Goal: Information Seeking & Learning: Learn about a topic

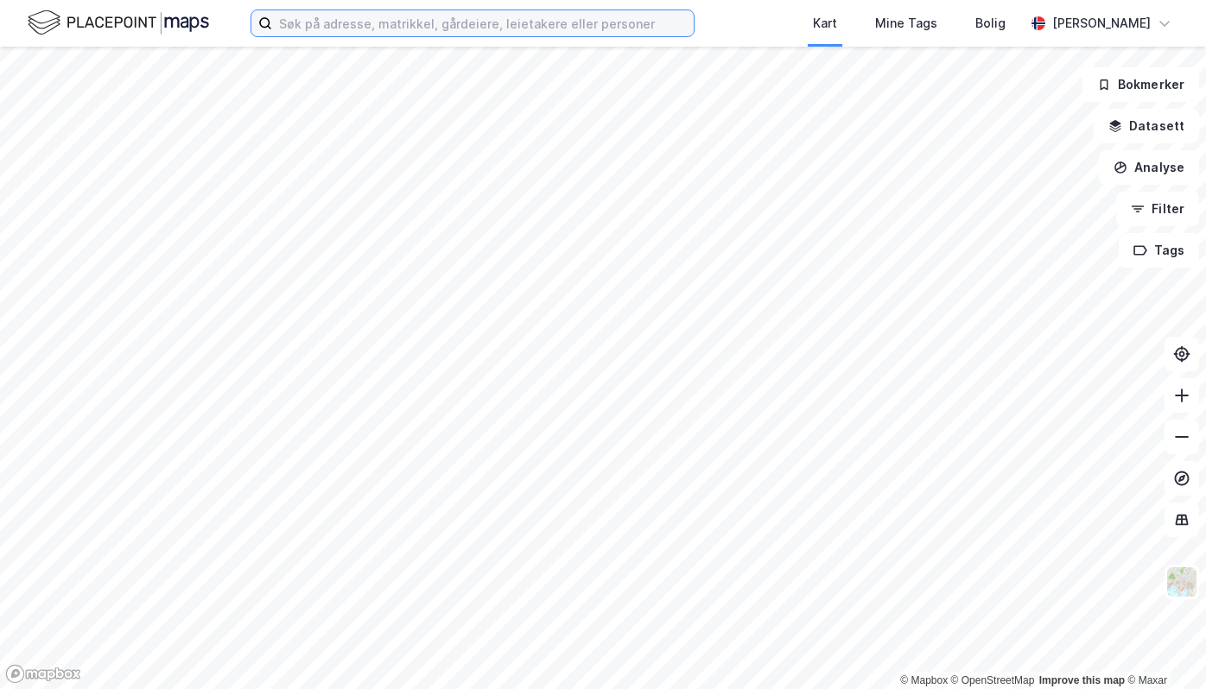
click at [520, 10] on input at bounding box center [482, 23] width 421 height 26
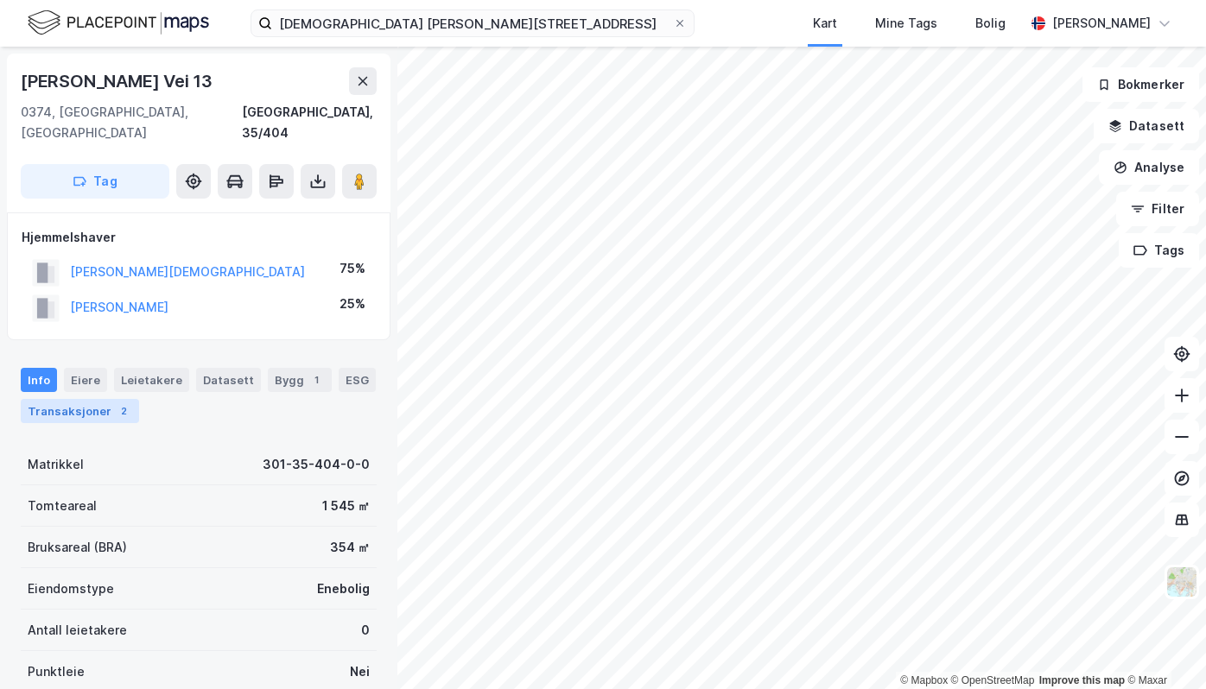
click at [65, 399] on div "Transaksjoner 2" at bounding box center [80, 411] width 118 height 24
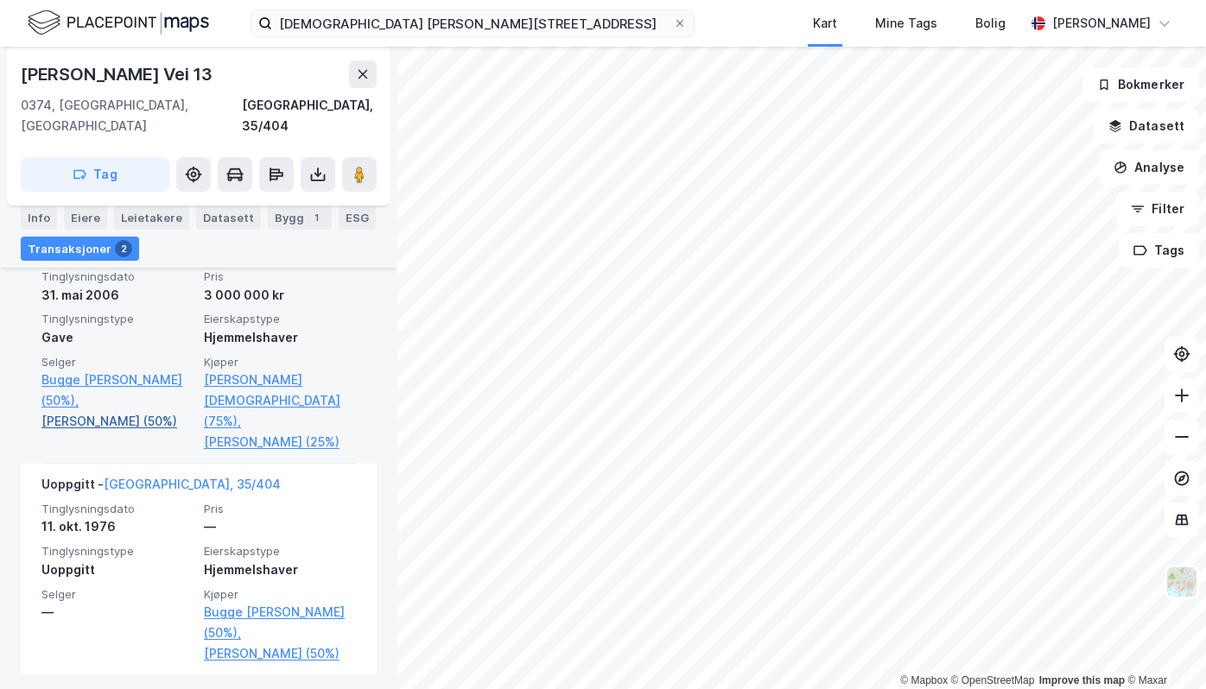
scroll to position [521, 0]
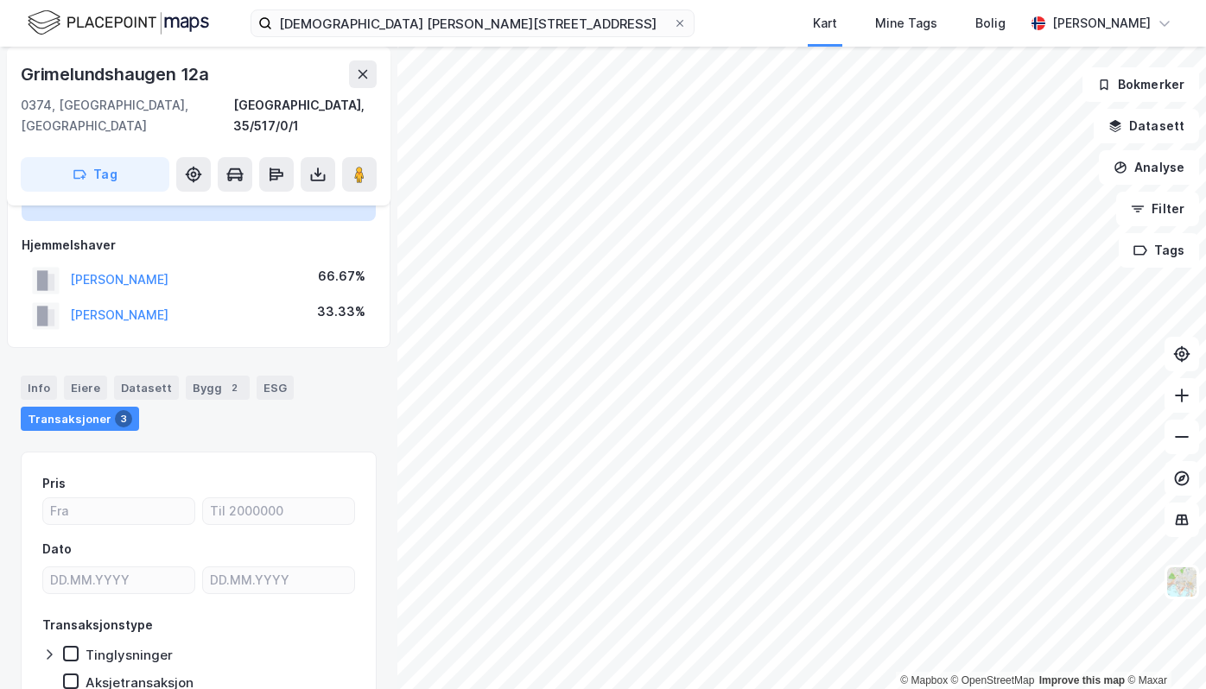
scroll to position [55, 0]
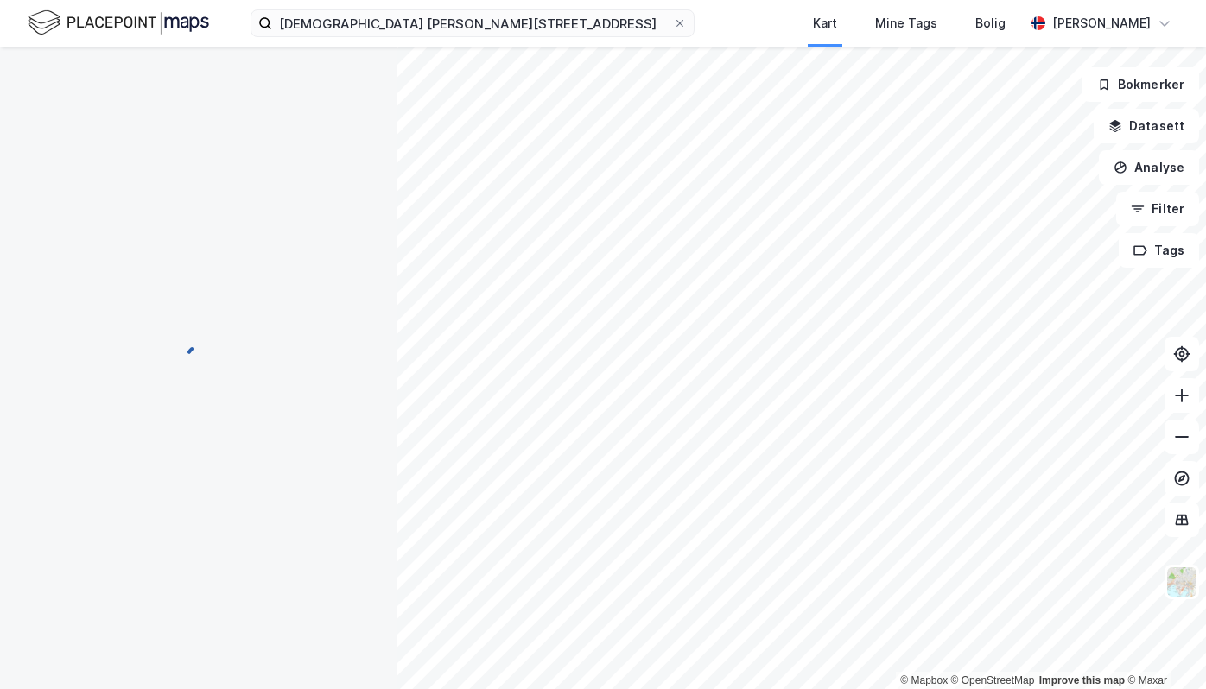
scroll to position [55, 0]
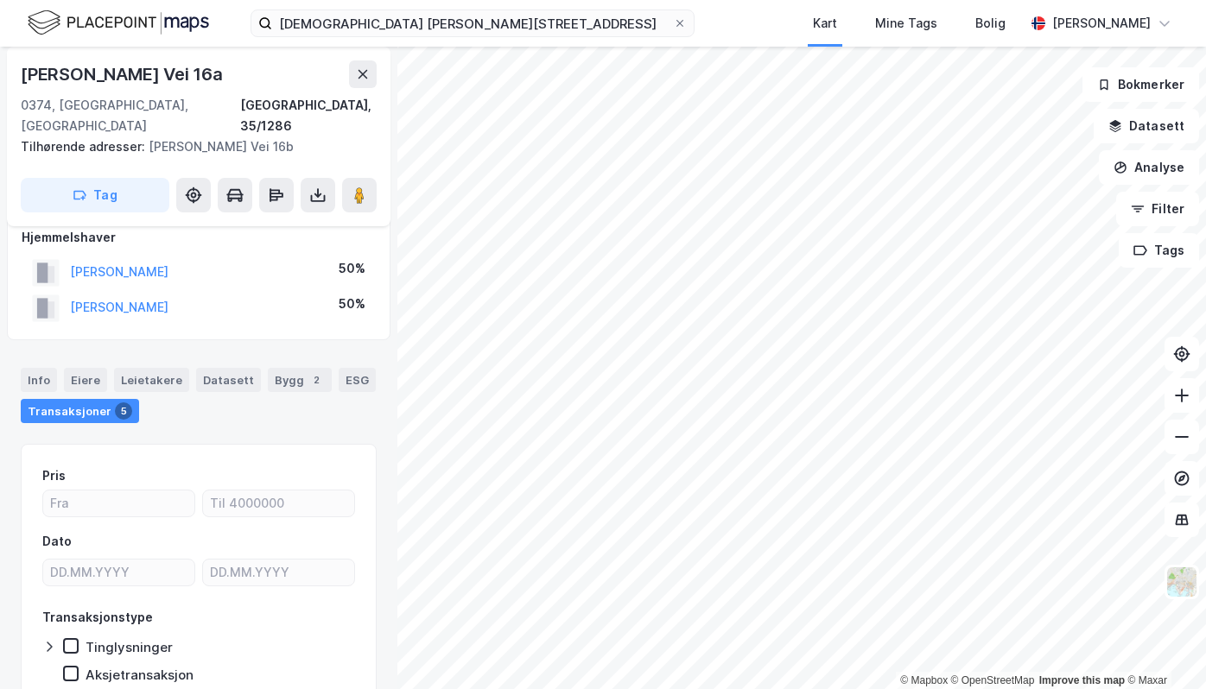
scroll to position [21, 0]
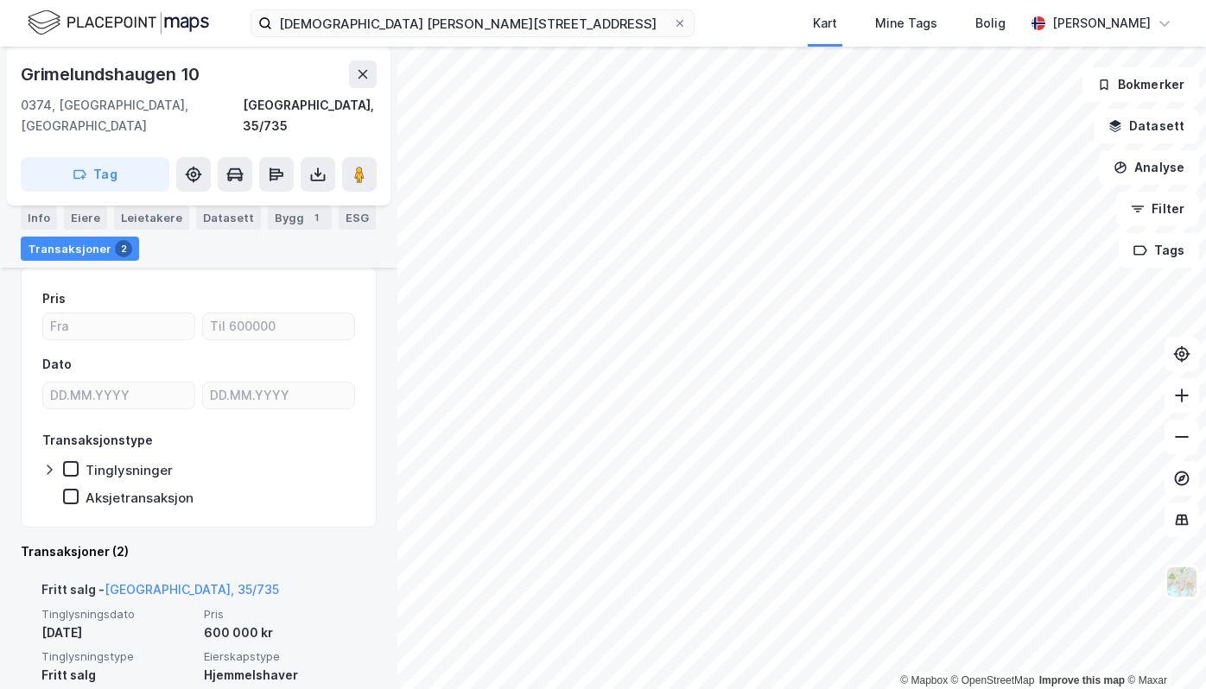
scroll to position [280, 0]
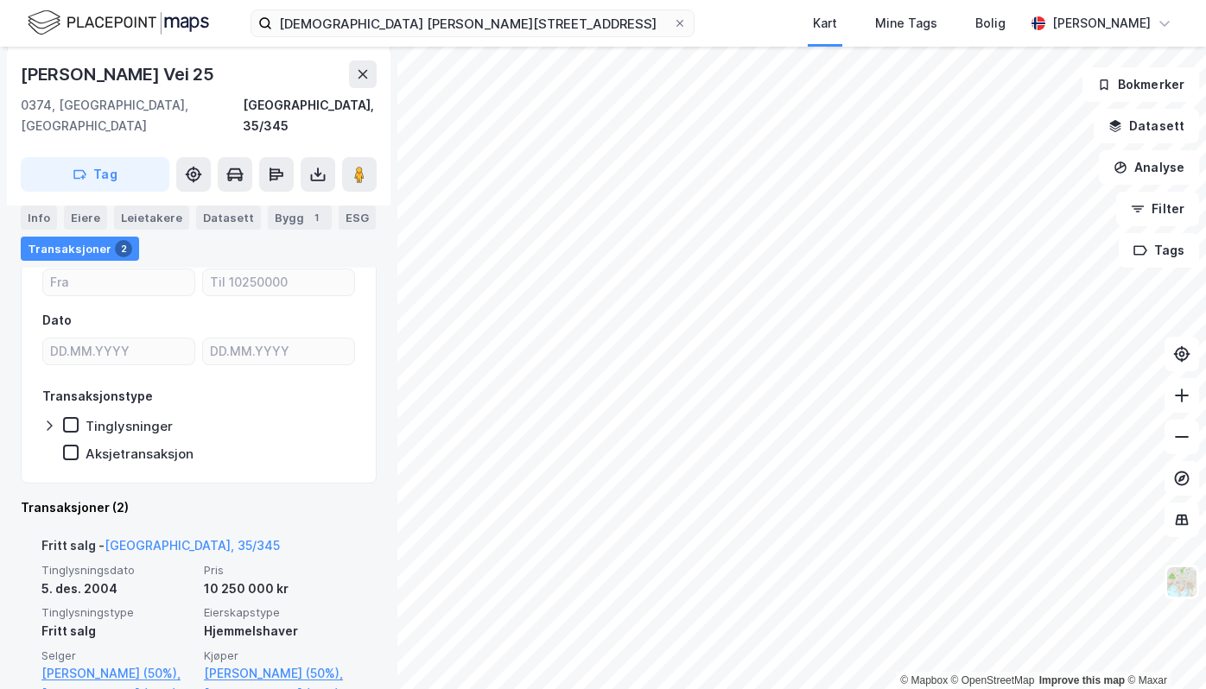
scroll to position [345, 0]
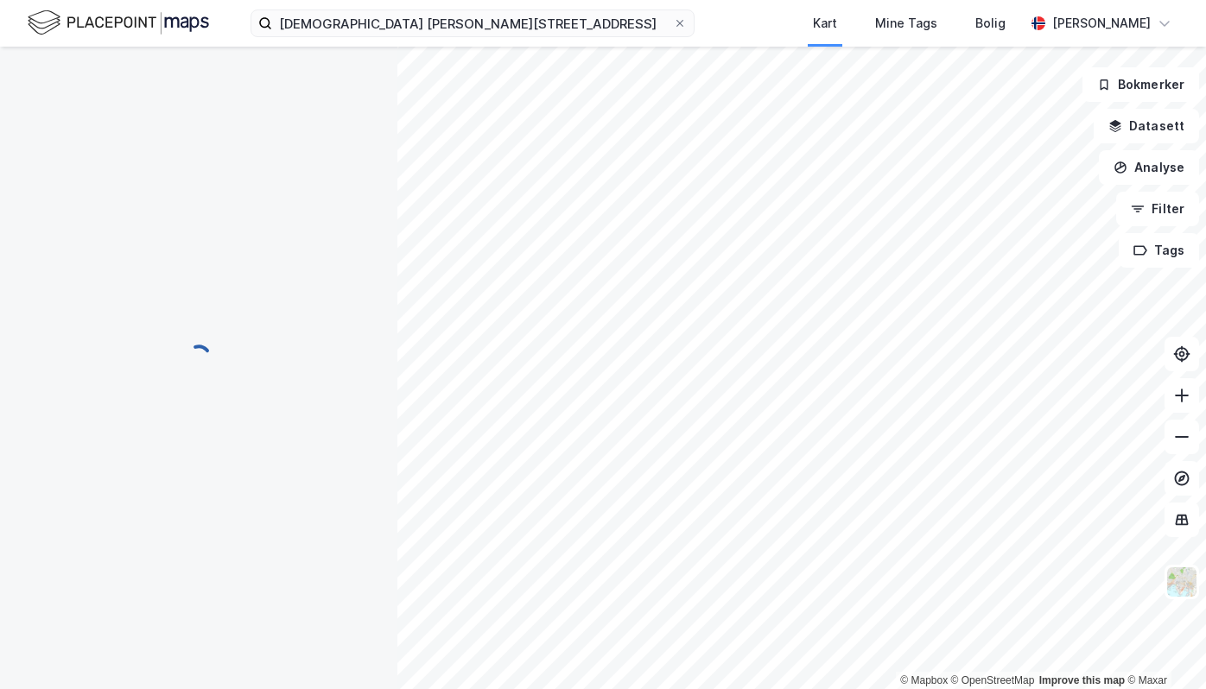
scroll to position [21, 0]
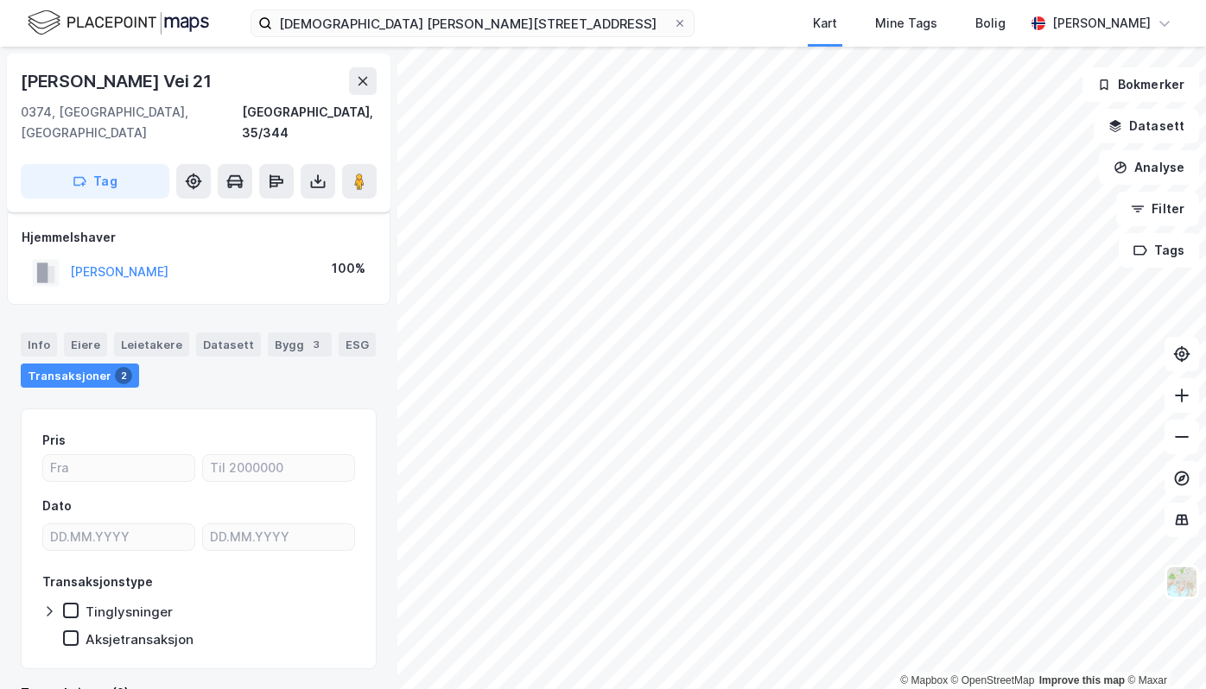
scroll to position [21, 0]
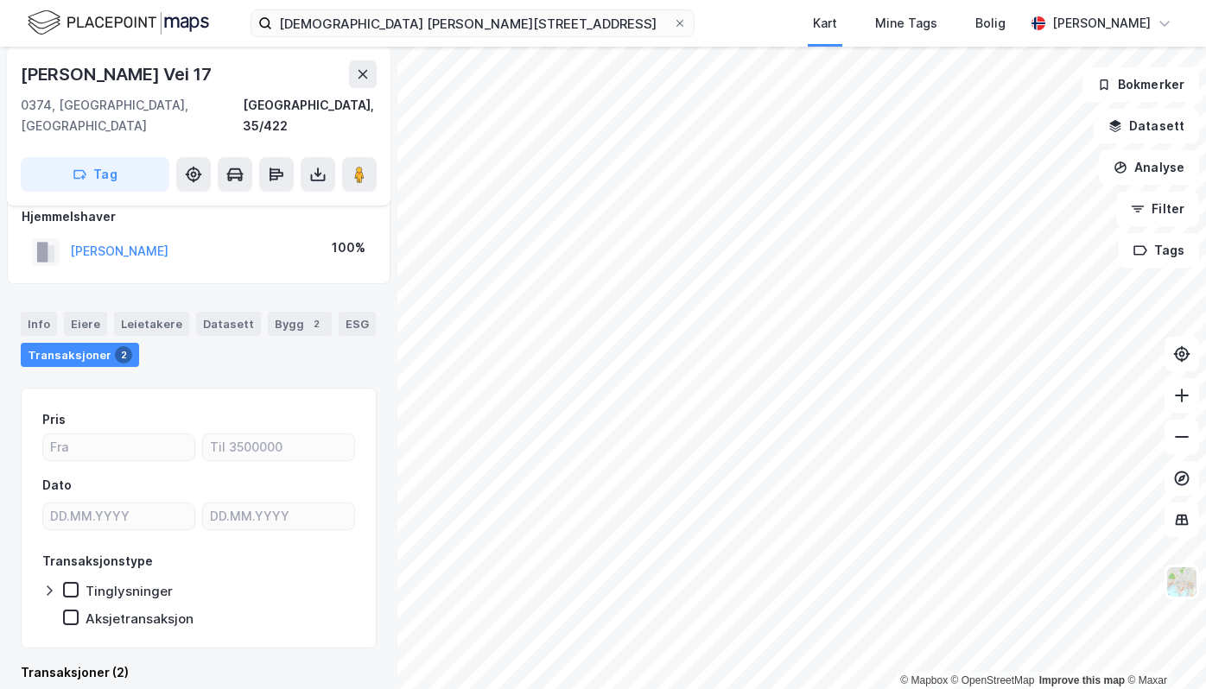
scroll to position [21, 0]
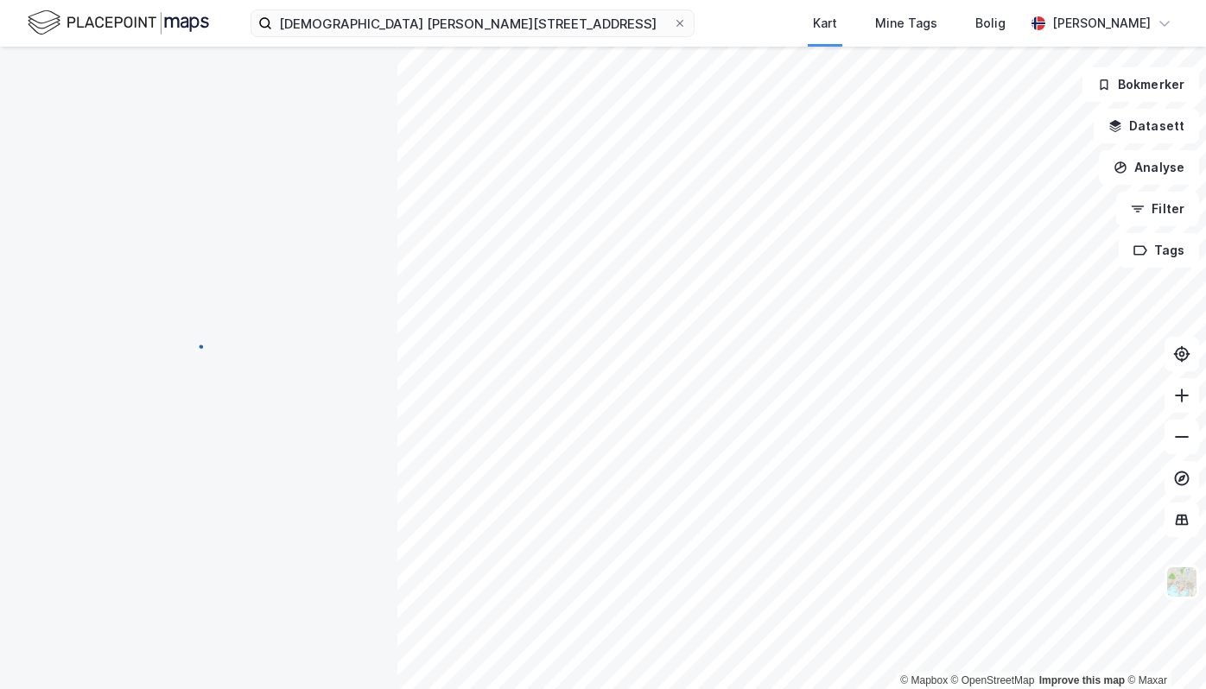
scroll to position [21, 0]
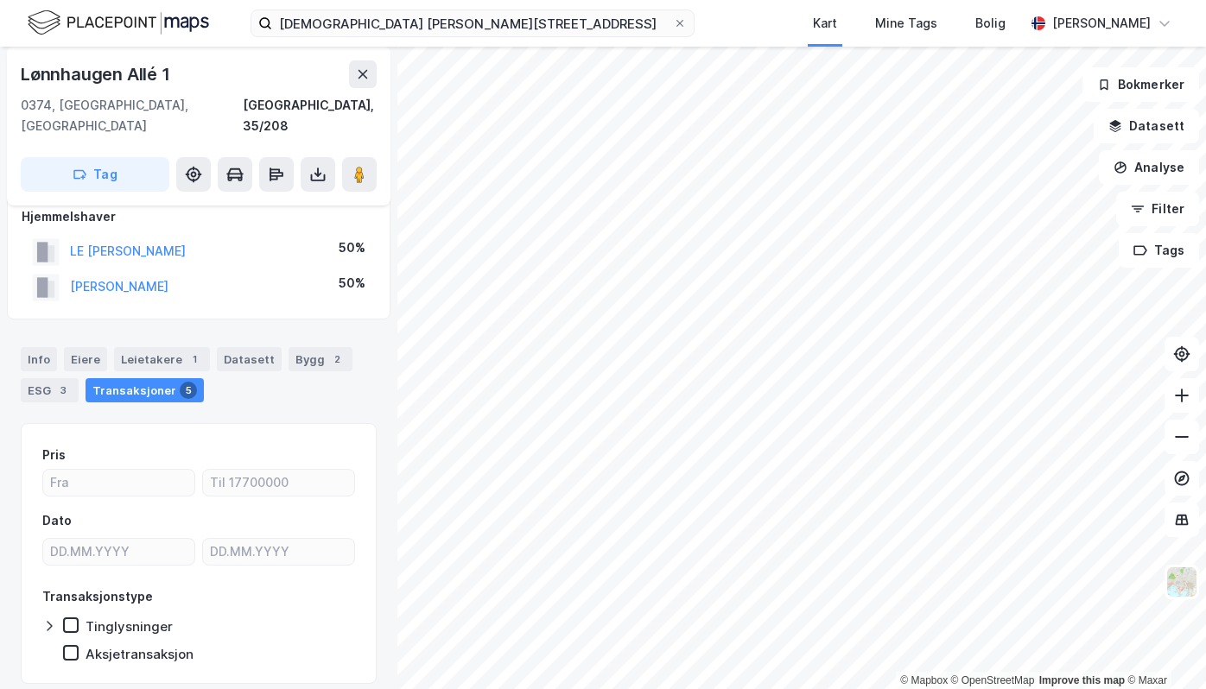
scroll to position [21, 0]
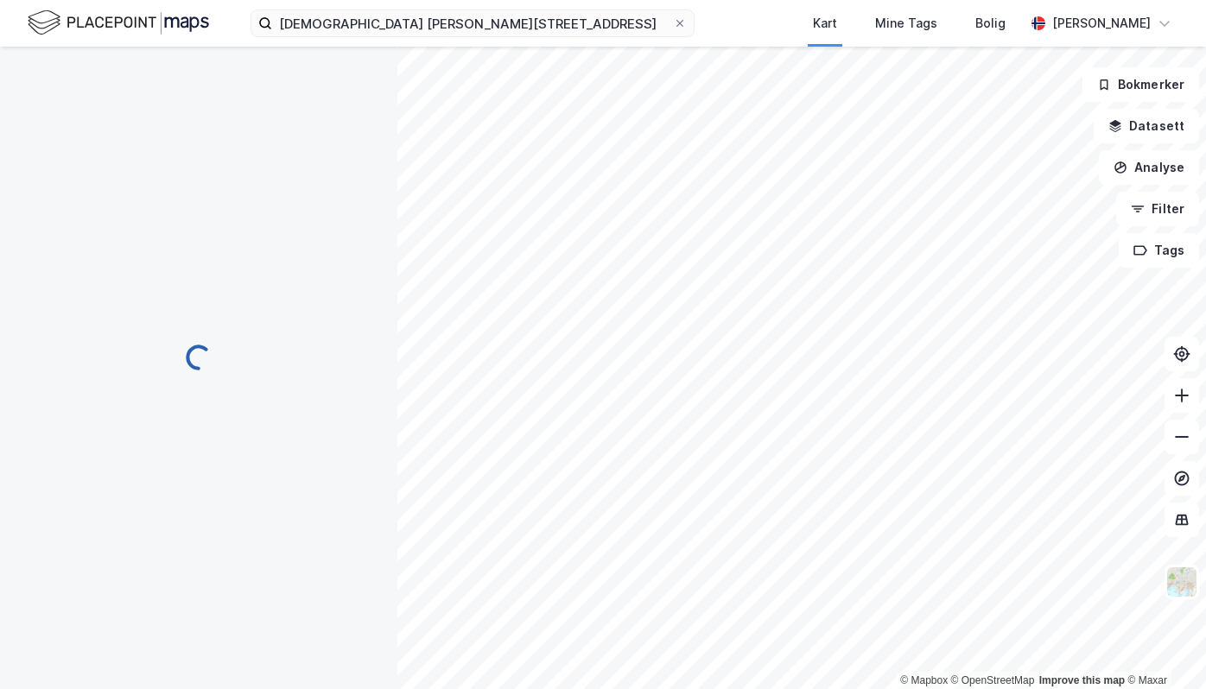
scroll to position [21, 0]
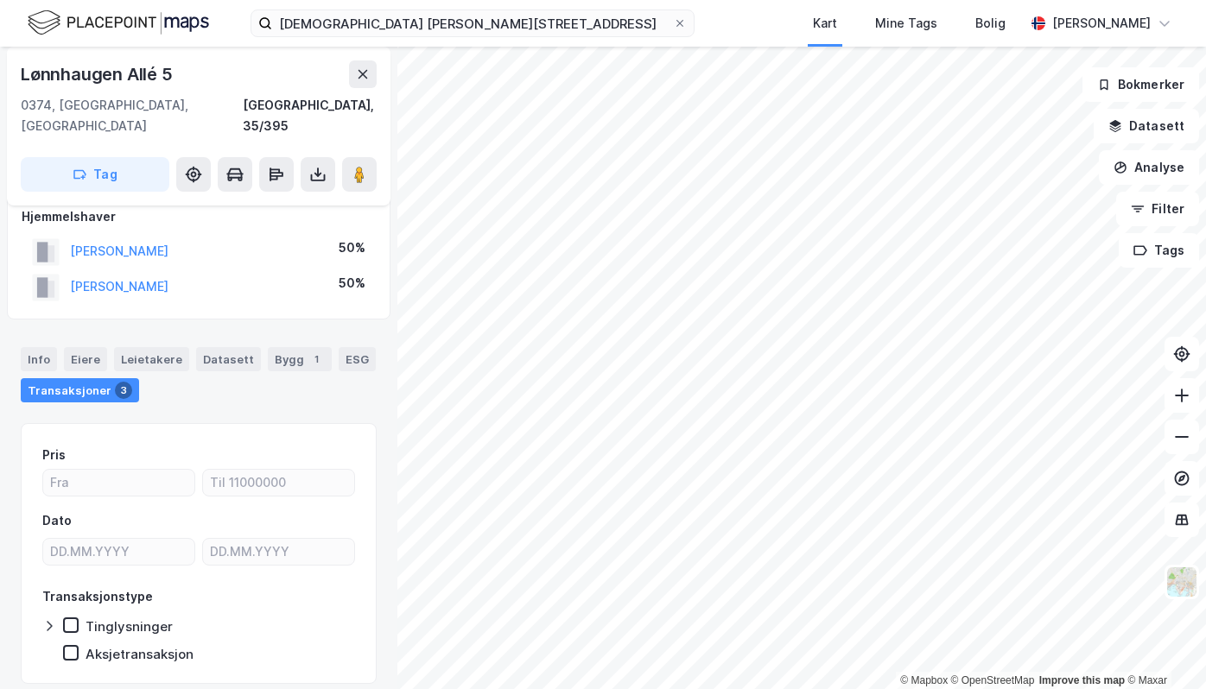
scroll to position [21, 0]
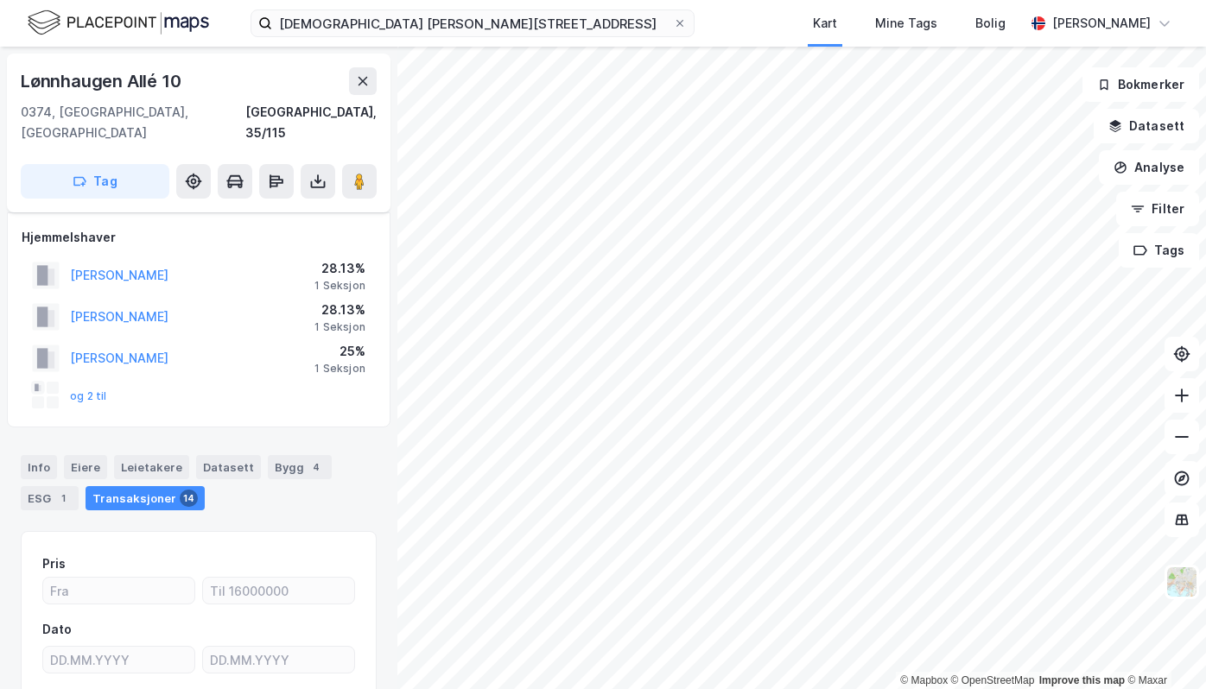
scroll to position [21, 0]
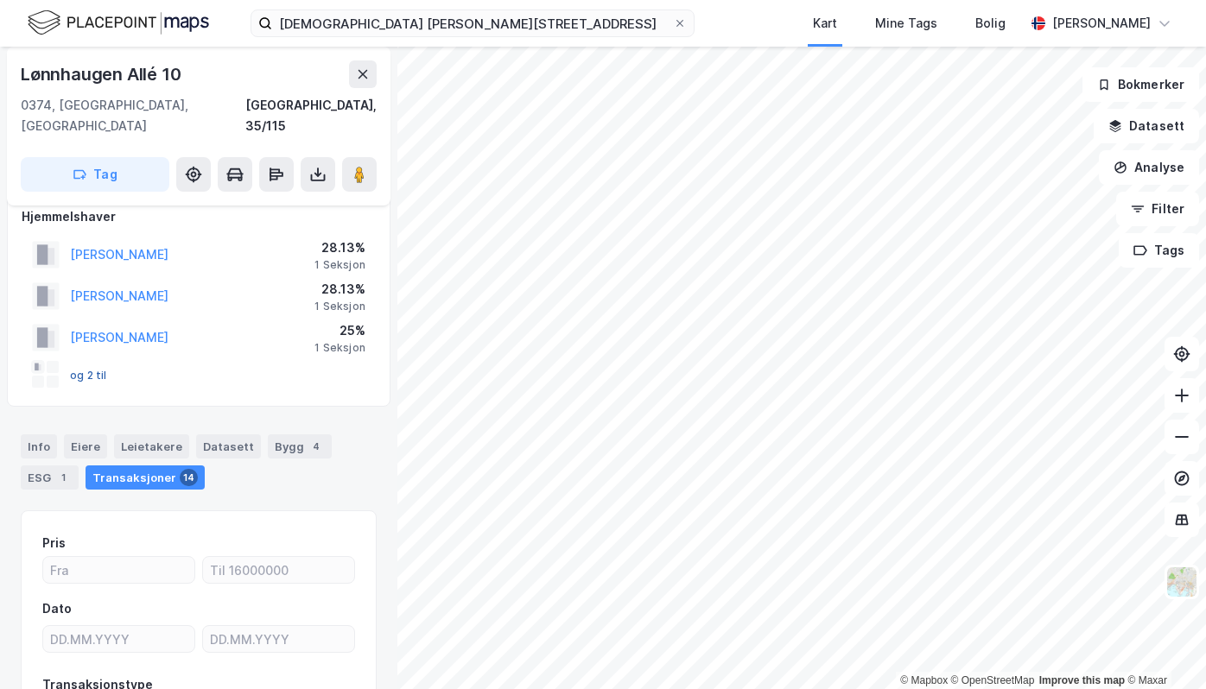
click at [0, 0] on button "og 2 til" at bounding box center [0, 0] width 0 height 0
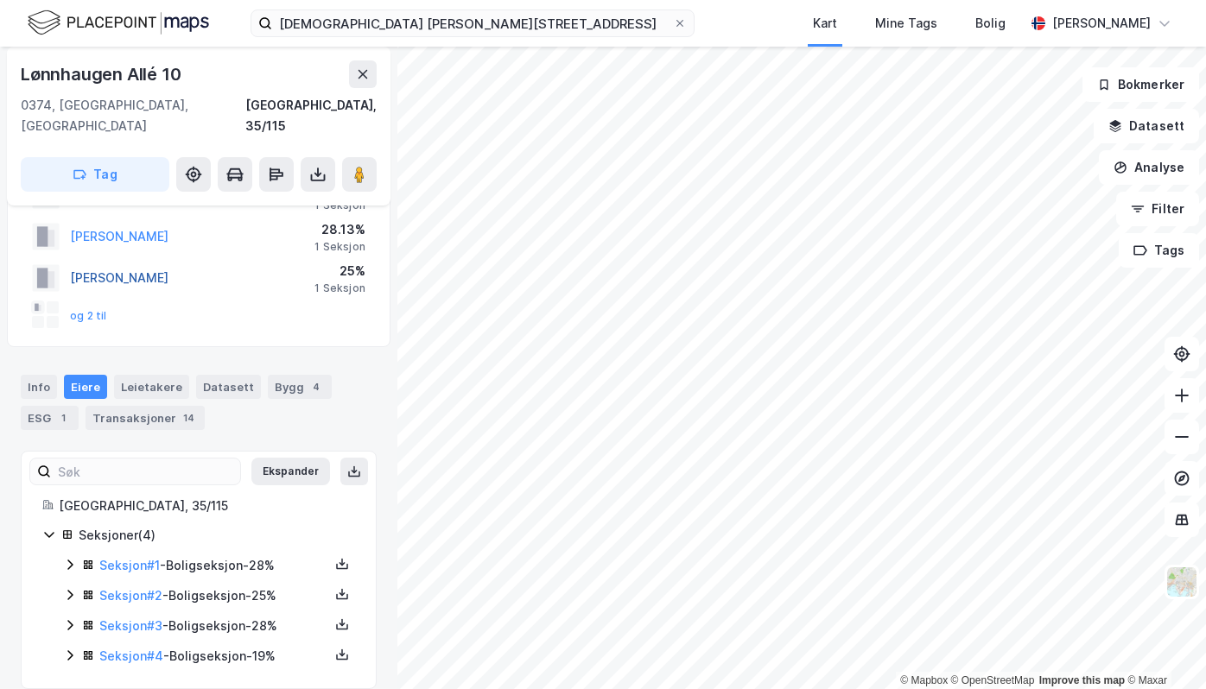
click at [0, 0] on button "[PERSON_NAME]" at bounding box center [0, 0] width 0 height 0
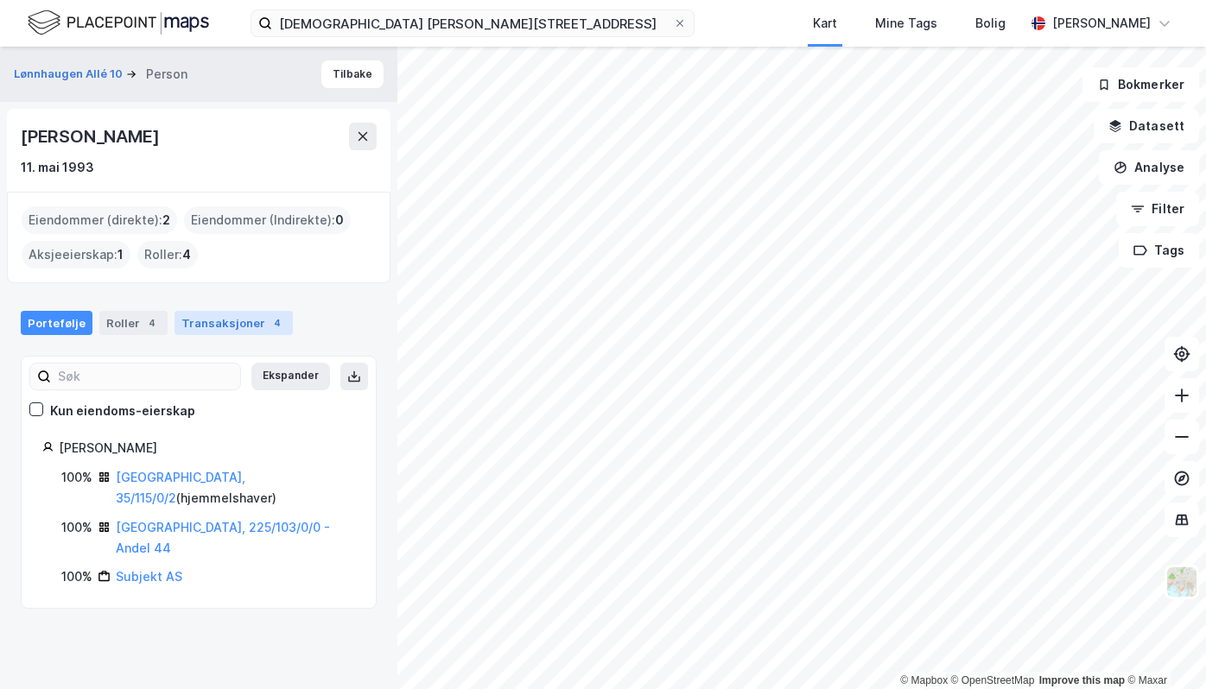
click at [206, 333] on div "Transaksjoner 4" at bounding box center [233, 323] width 118 height 24
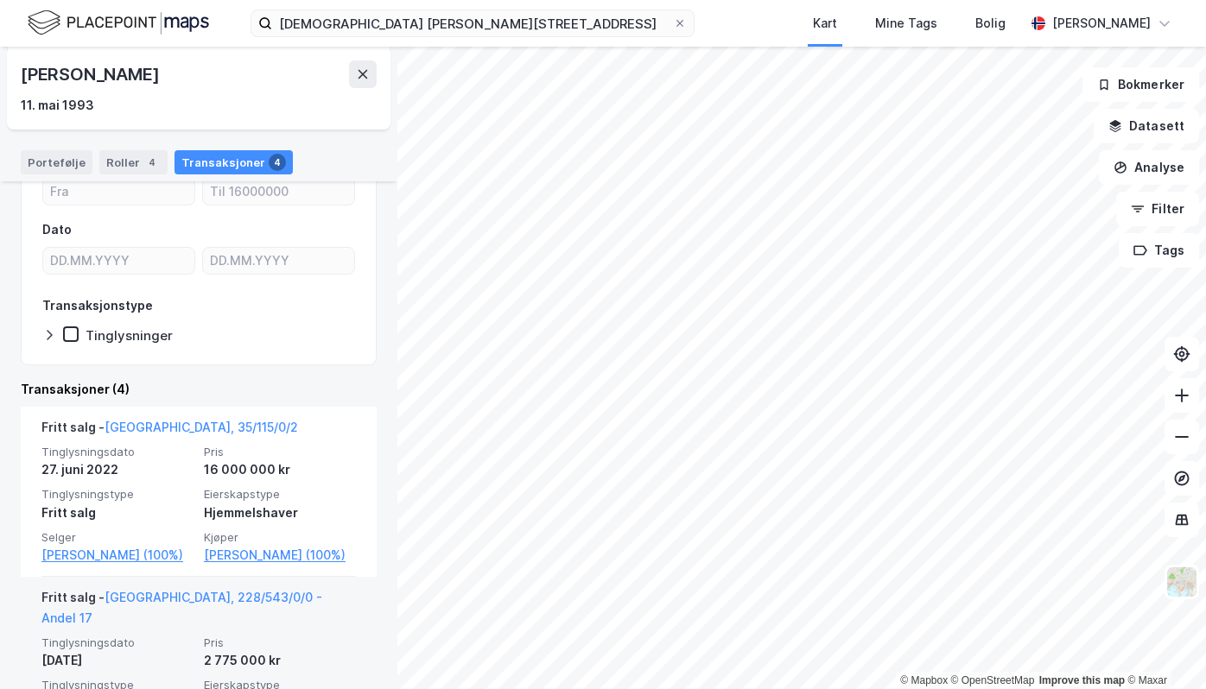
scroll to position [259, 0]
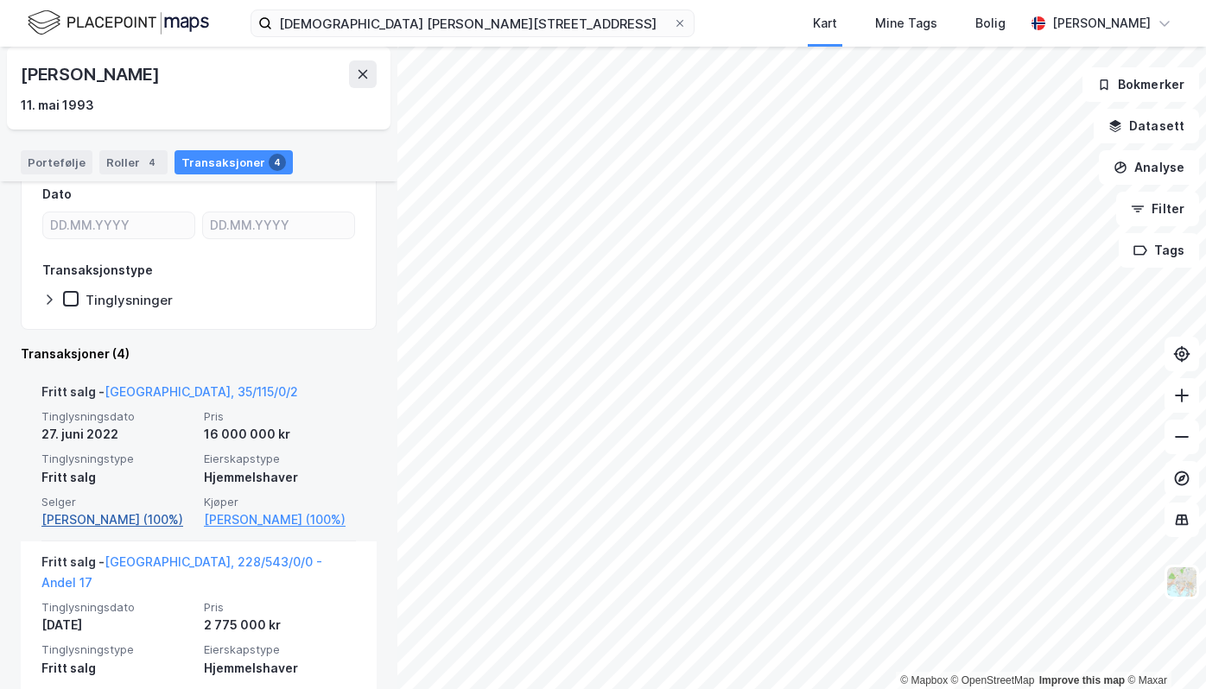
click at [131, 517] on link "[PERSON_NAME] (100%)" at bounding box center [117, 520] width 152 height 21
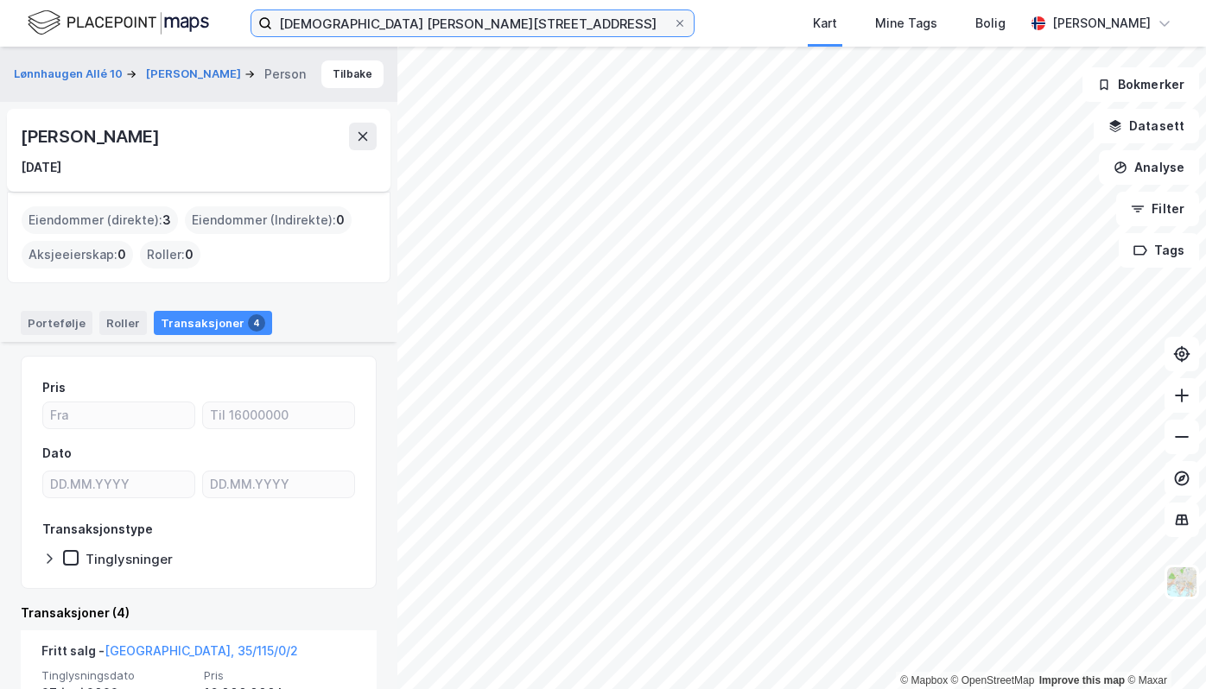
click at [325, 35] on input "[DEMOGRAPHIC_DATA] [PERSON_NAME][STREET_ADDRESS]" at bounding box center [472, 23] width 401 height 26
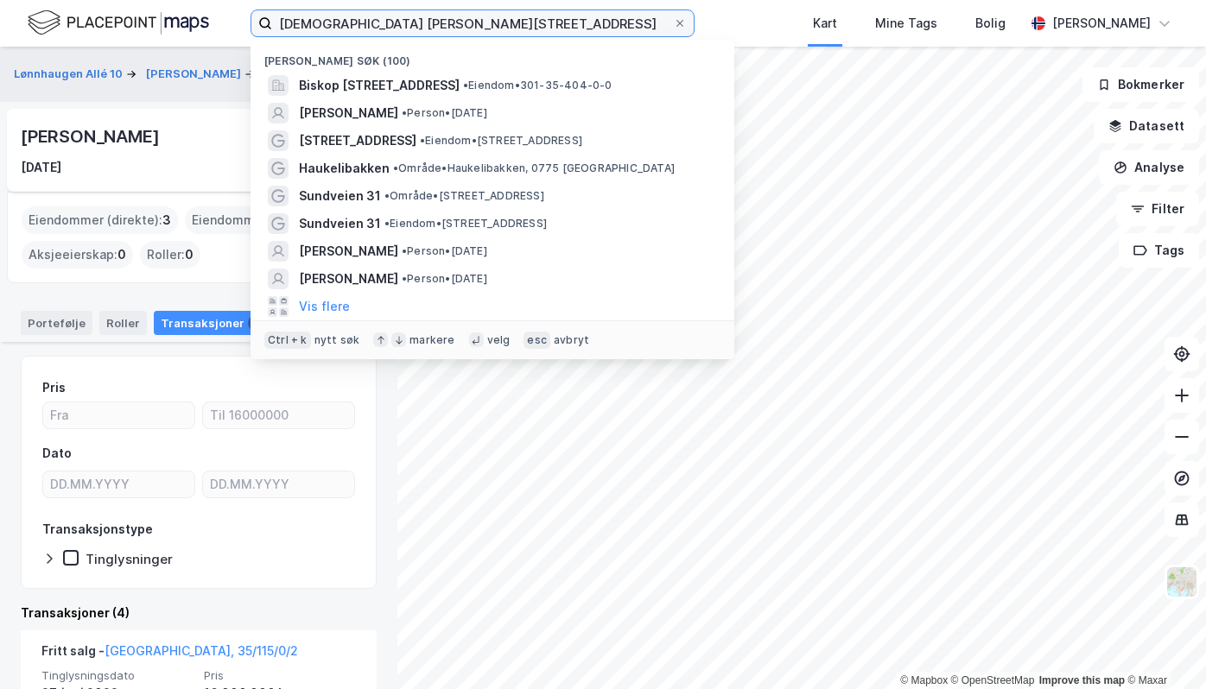
click at [325, 34] on input "[DEMOGRAPHIC_DATA] [PERSON_NAME][STREET_ADDRESS]" at bounding box center [472, 23] width 401 height 26
click at [325, 33] on input "[DEMOGRAPHIC_DATA] [PERSON_NAME][STREET_ADDRESS]" at bounding box center [472, 23] width 401 height 26
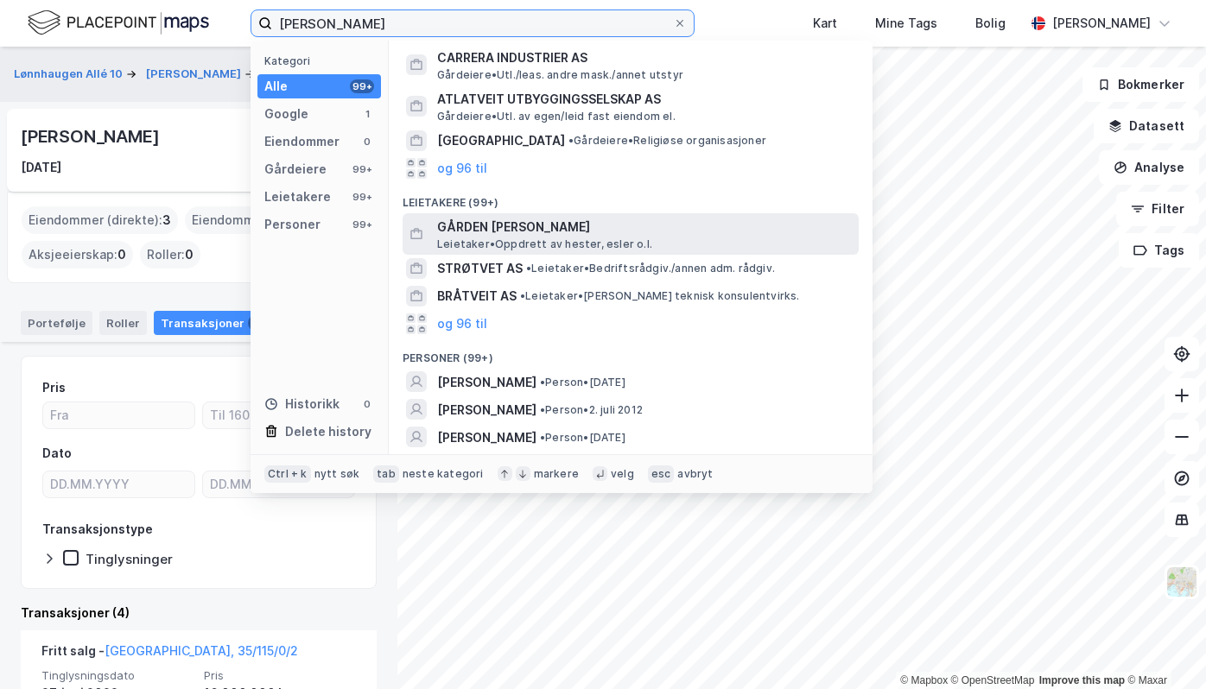
scroll to position [111, 0]
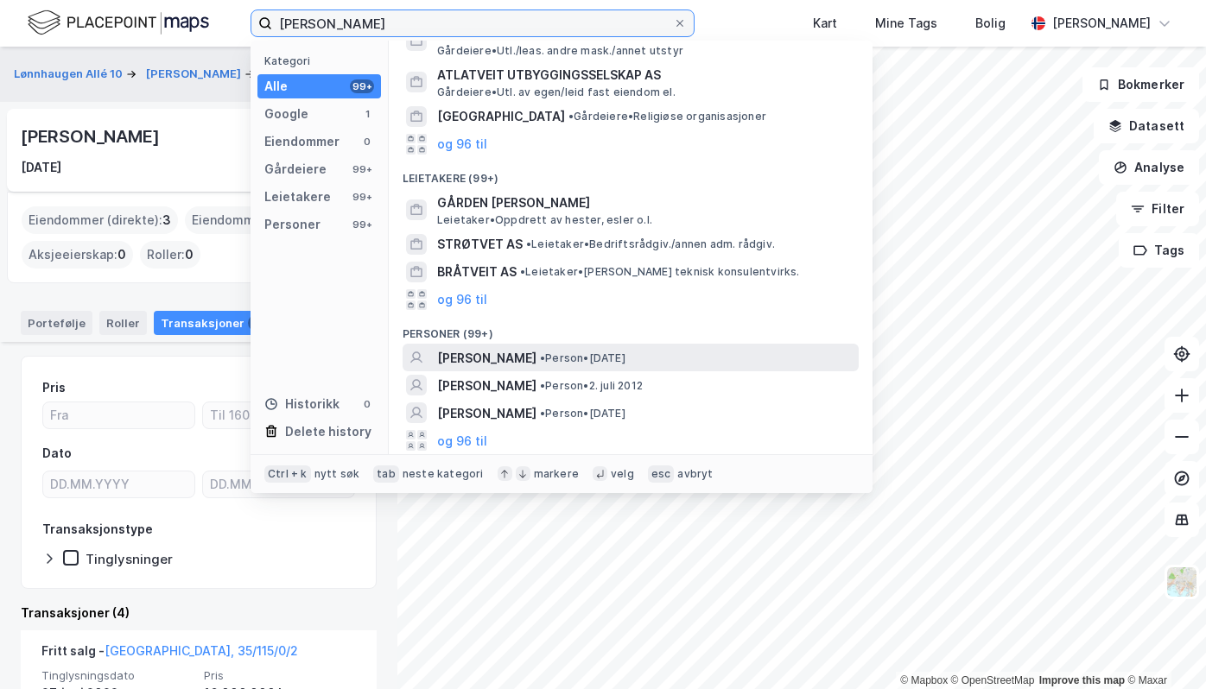
type input "[PERSON_NAME]"
click at [536, 348] on span "[PERSON_NAME]" at bounding box center [486, 358] width 99 height 21
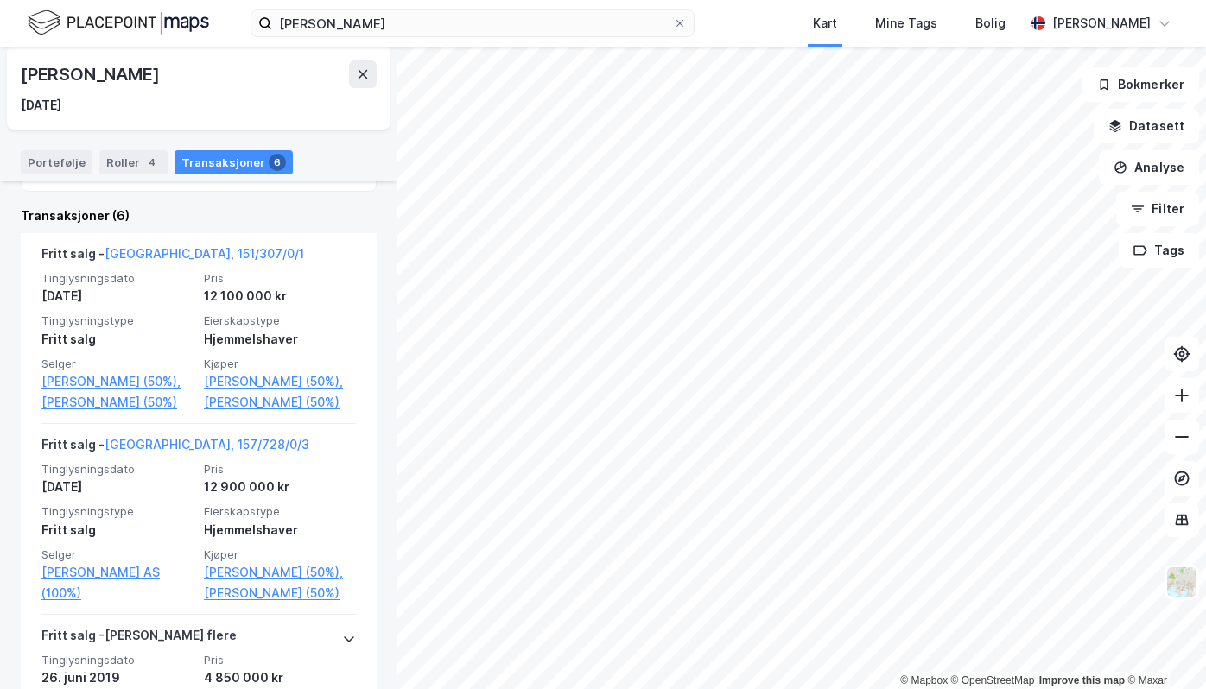
scroll to position [345, 0]
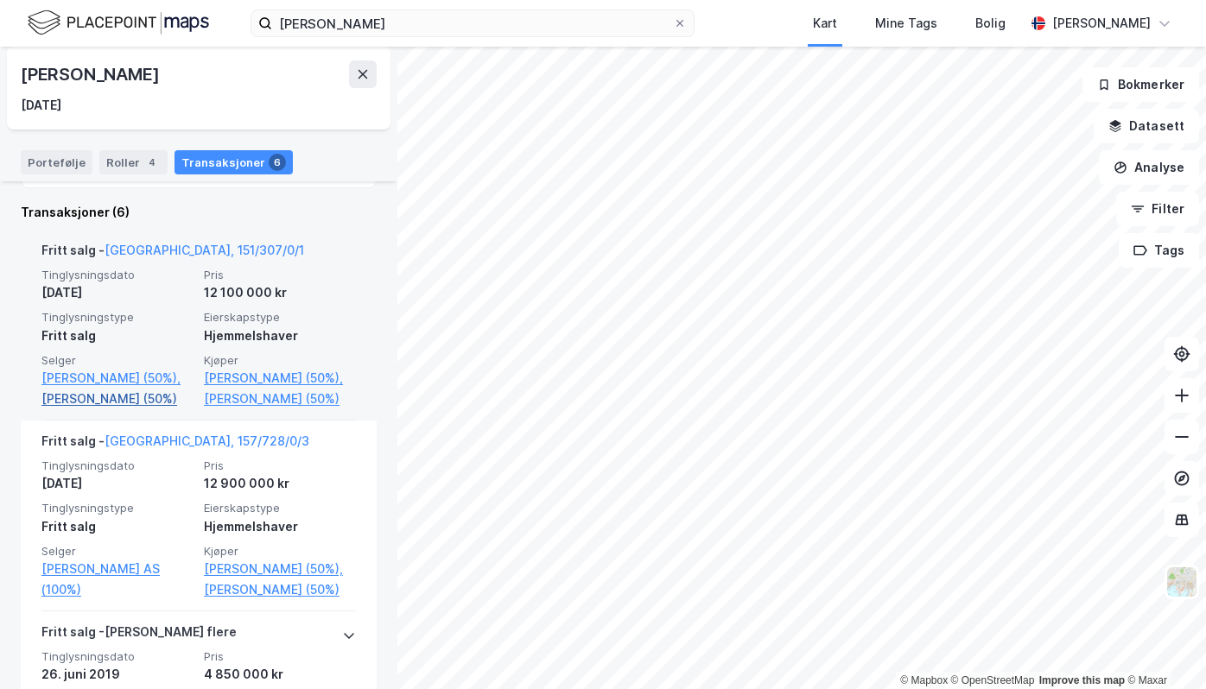
click at [127, 409] on link "[PERSON_NAME] (50%)" at bounding box center [117, 399] width 152 height 21
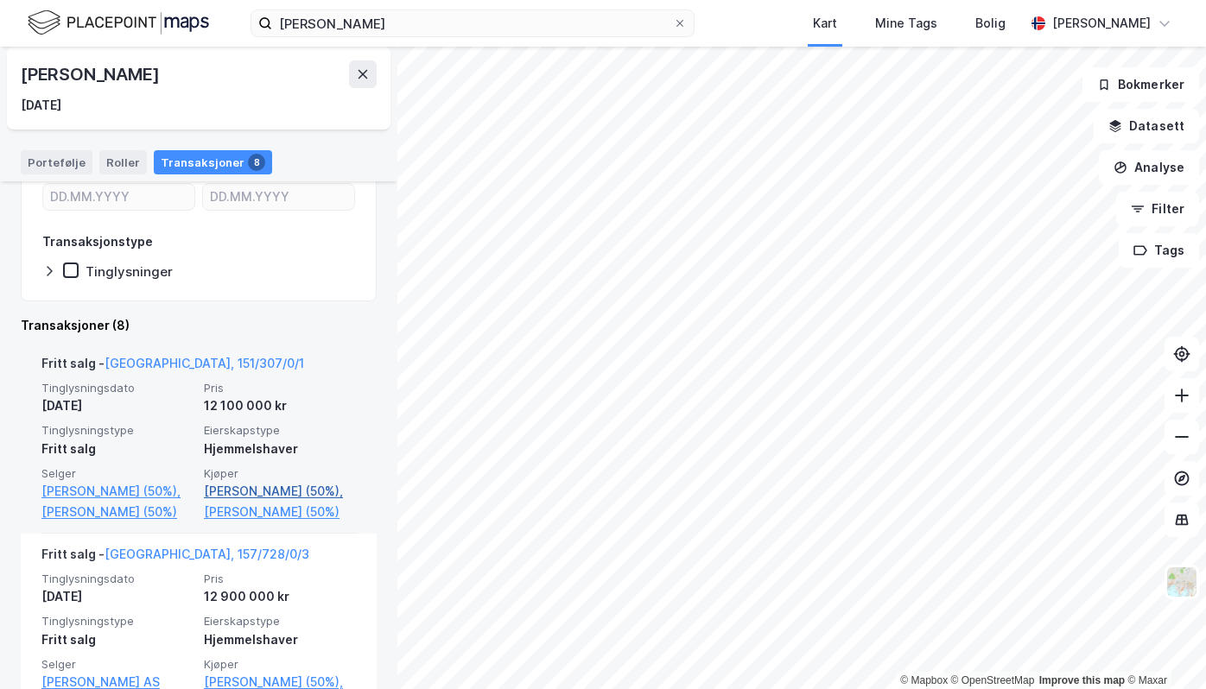
scroll to position [432, 0]
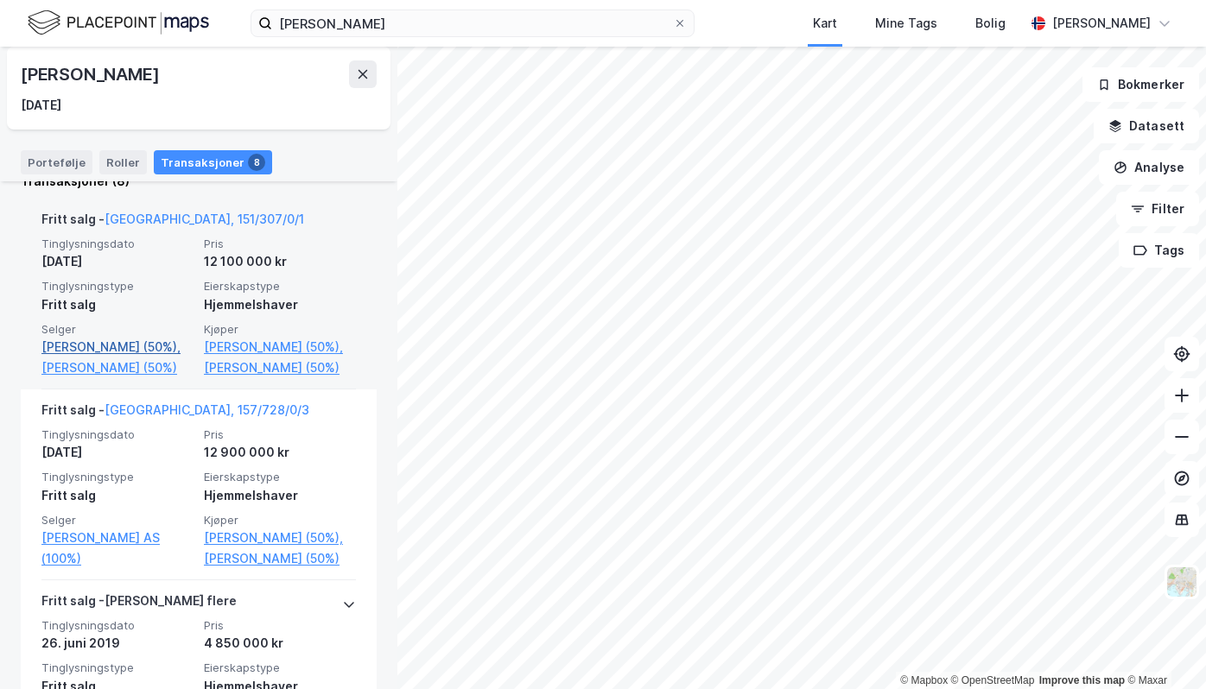
click at [150, 352] on link "[PERSON_NAME] (50%)," at bounding box center [117, 347] width 152 height 21
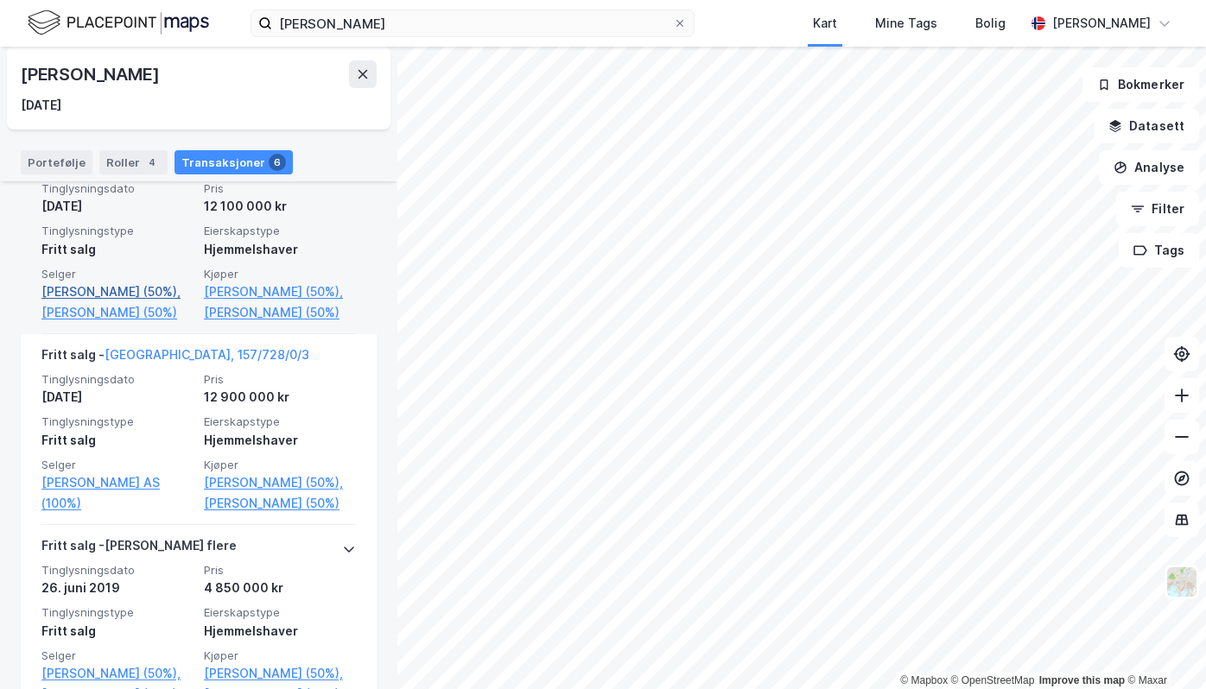
scroll to position [377, 0]
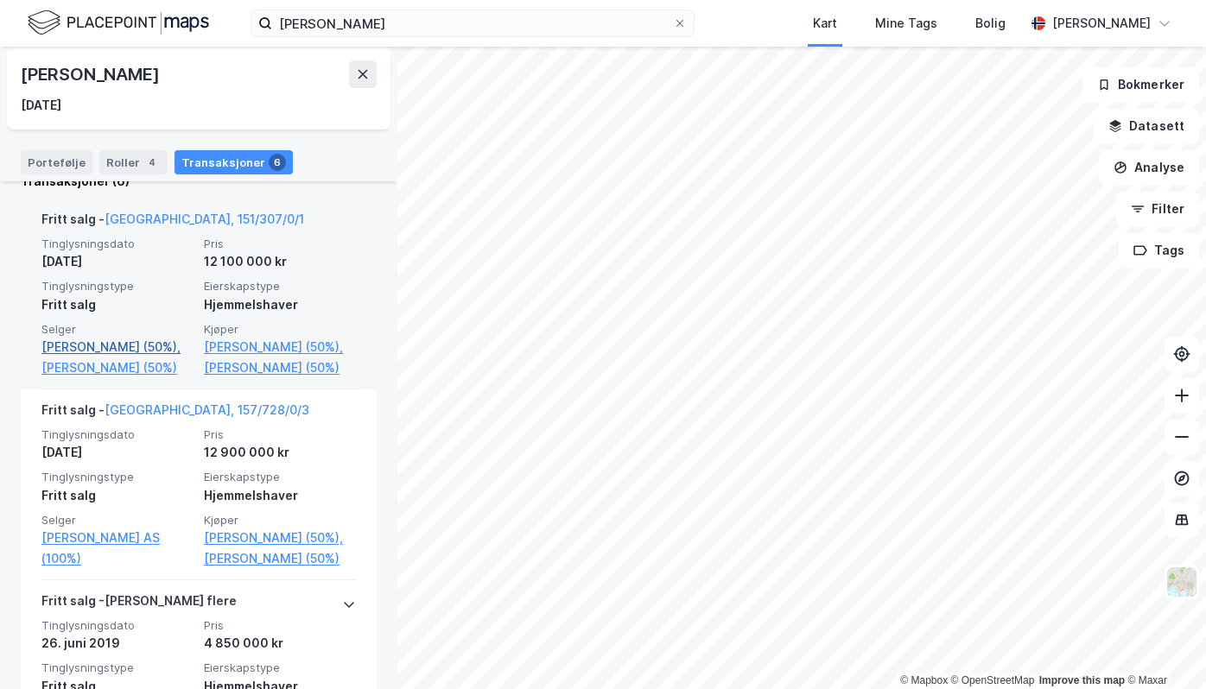
click at [117, 337] on link "[PERSON_NAME] (50%)," at bounding box center [117, 347] width 152 height 21
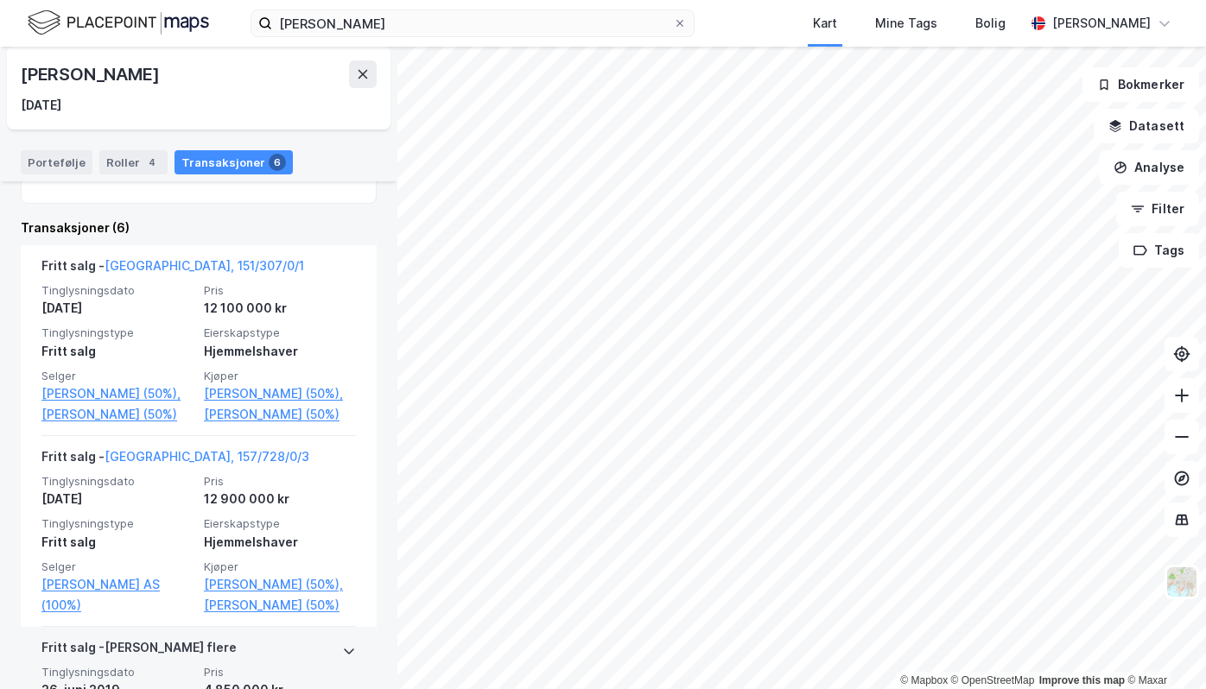
scroll to position [518, 0]
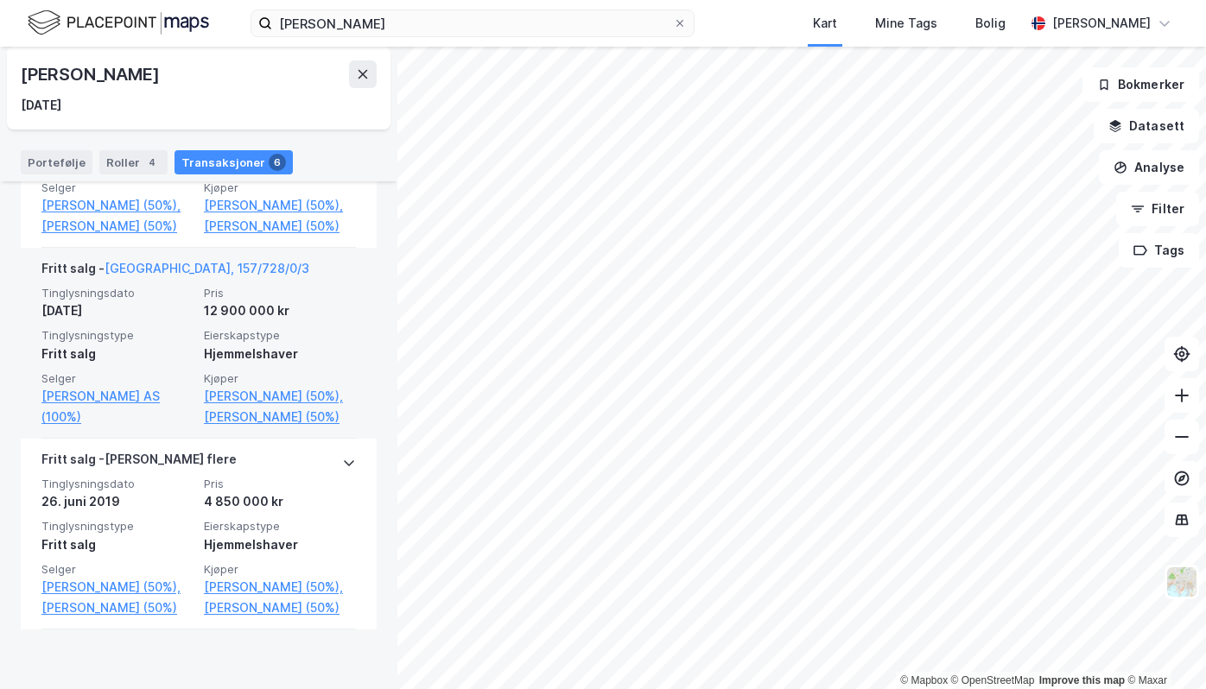
click at [168, 286] on div "Fritt salg - [GEOGRAPHIC_DATA], 157/728/0/3" at bounding box center [175, 272] width 268 height 28
click at [163, 275] on link "[GEOGRAPHIC_DATA], 157/728/0/3" at bounding box center [206, 268] width 205 height 15
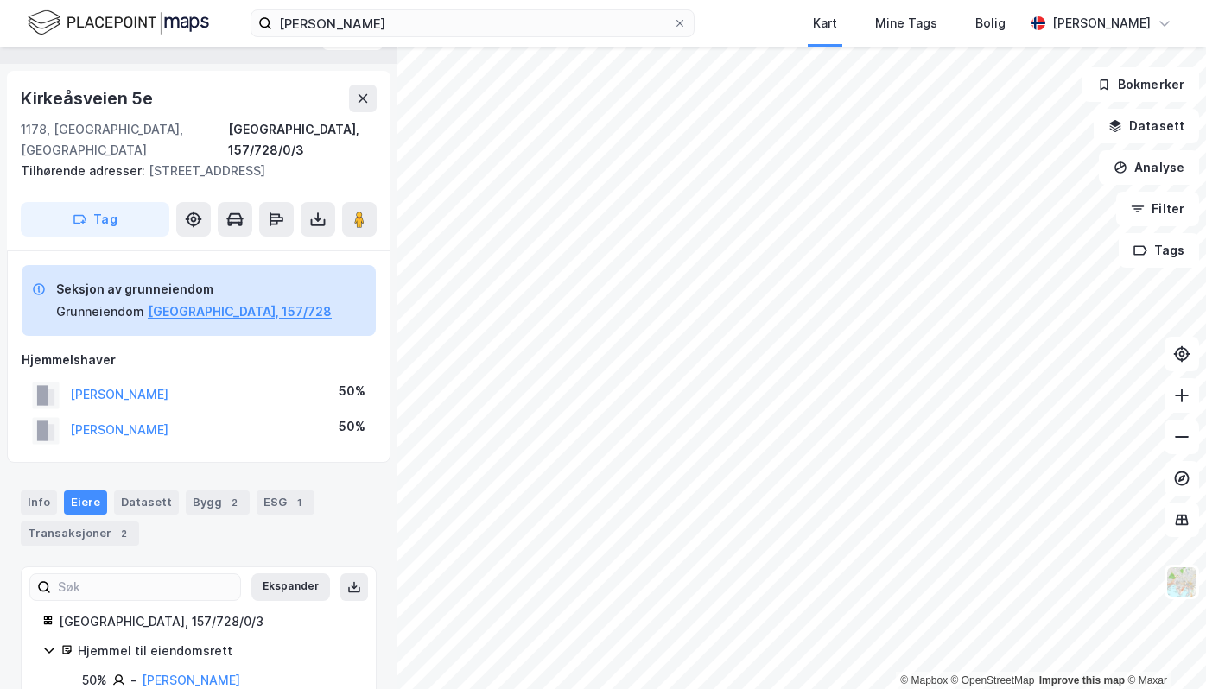
scroll to position [90, 0]
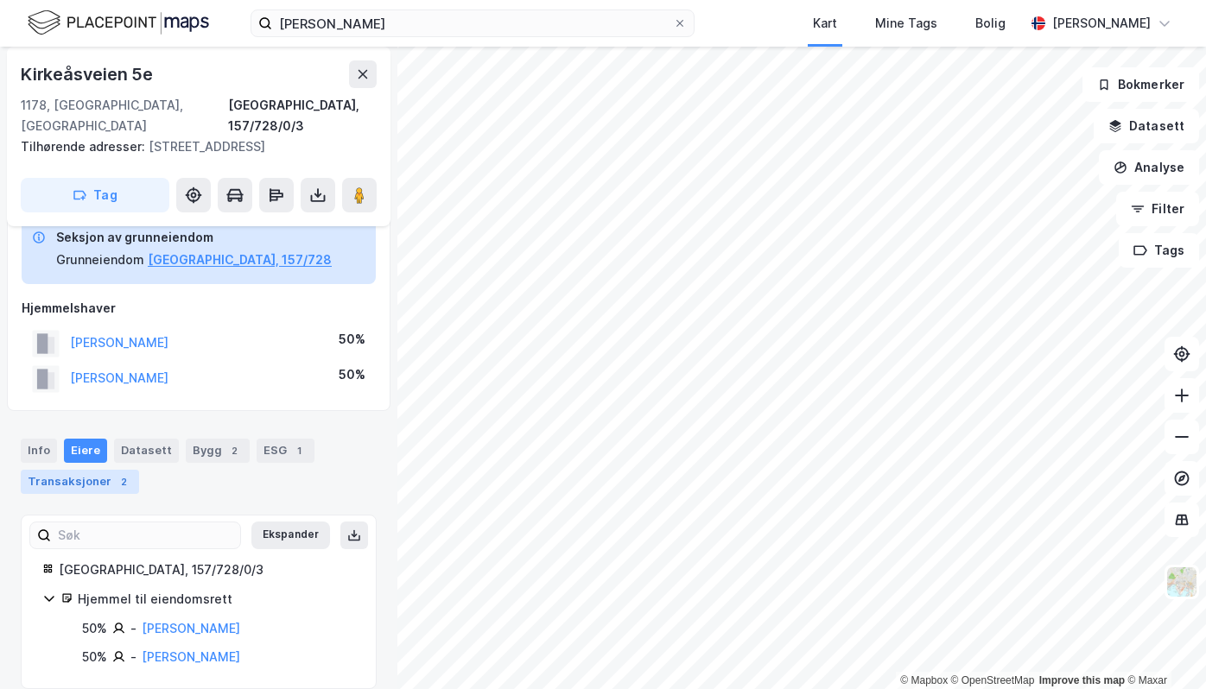
click at [104, 470] on div "Transaksjoner 2" at bounding box center [80, 482] width 118 height 24
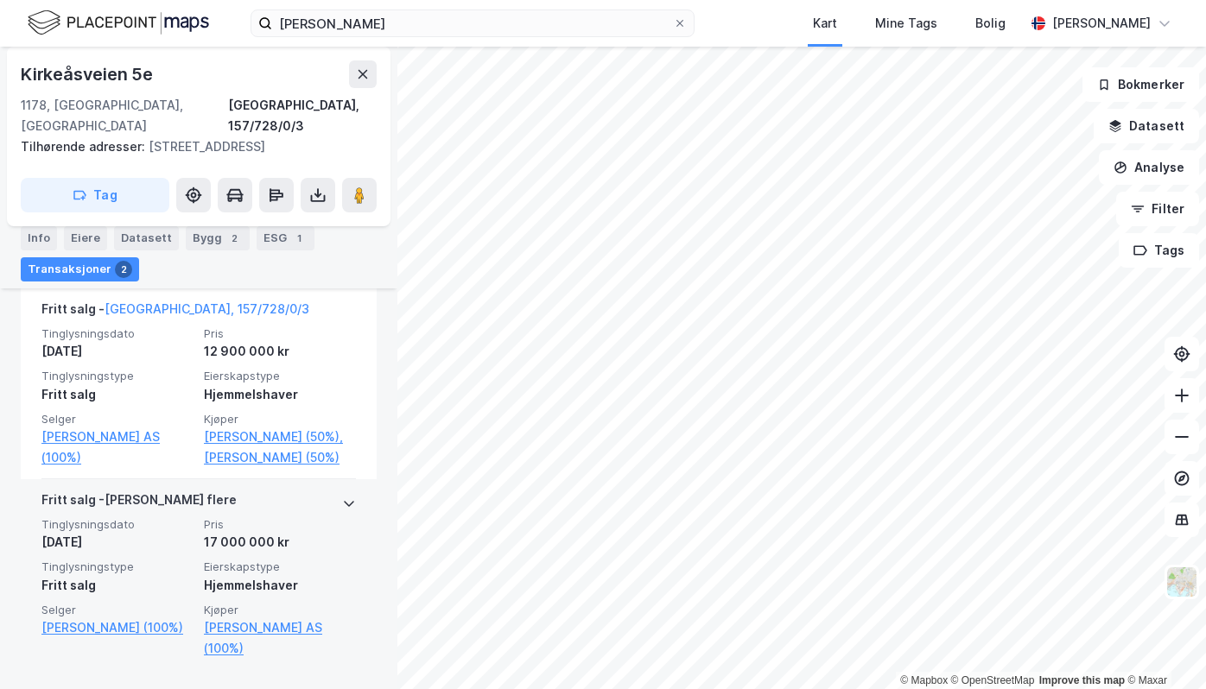
scroll to position [639, 0]
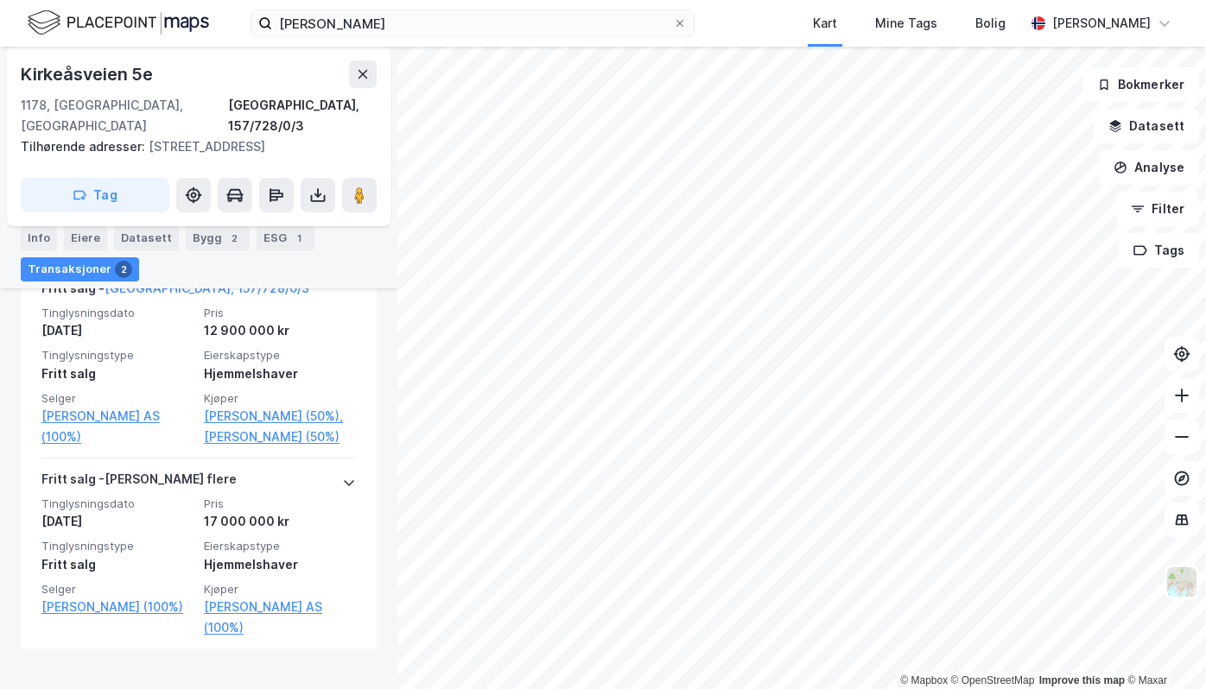
click at [341, 73] on div "Kirkeåsveien 5e" at bounding box center [199, 74] width 356 height 28
click at [363, 77] on icon at bounding box center [363, 74] width 14 height 14
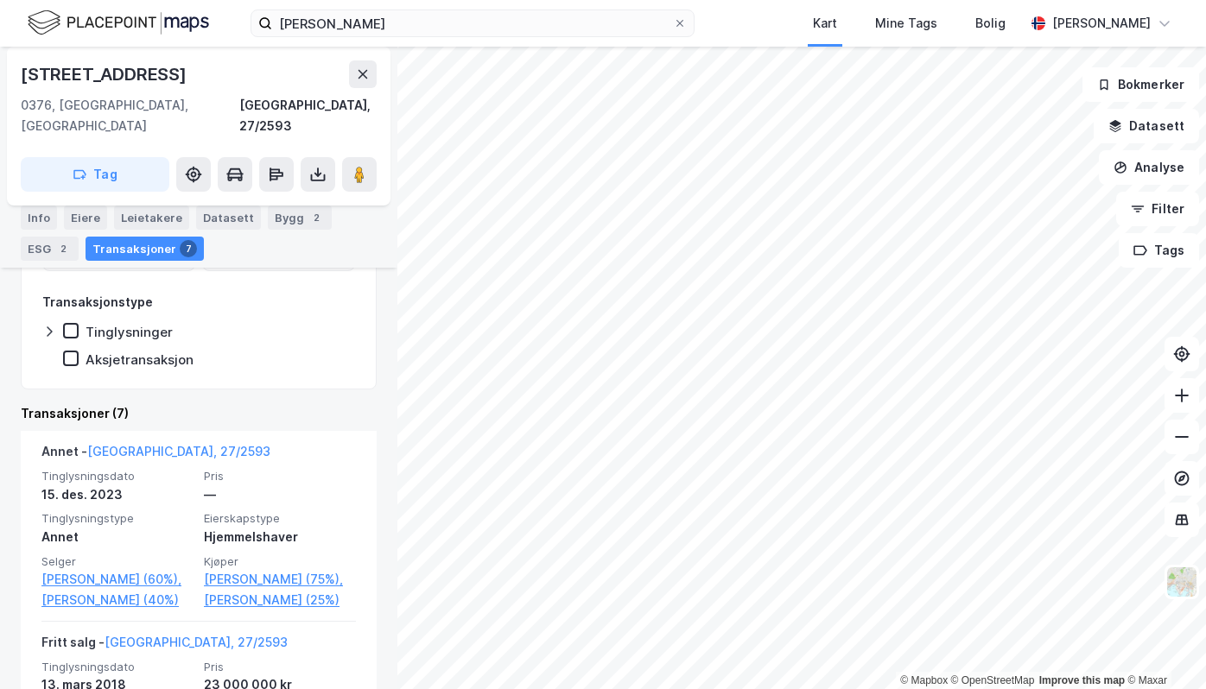
scroll to position [402, 0]
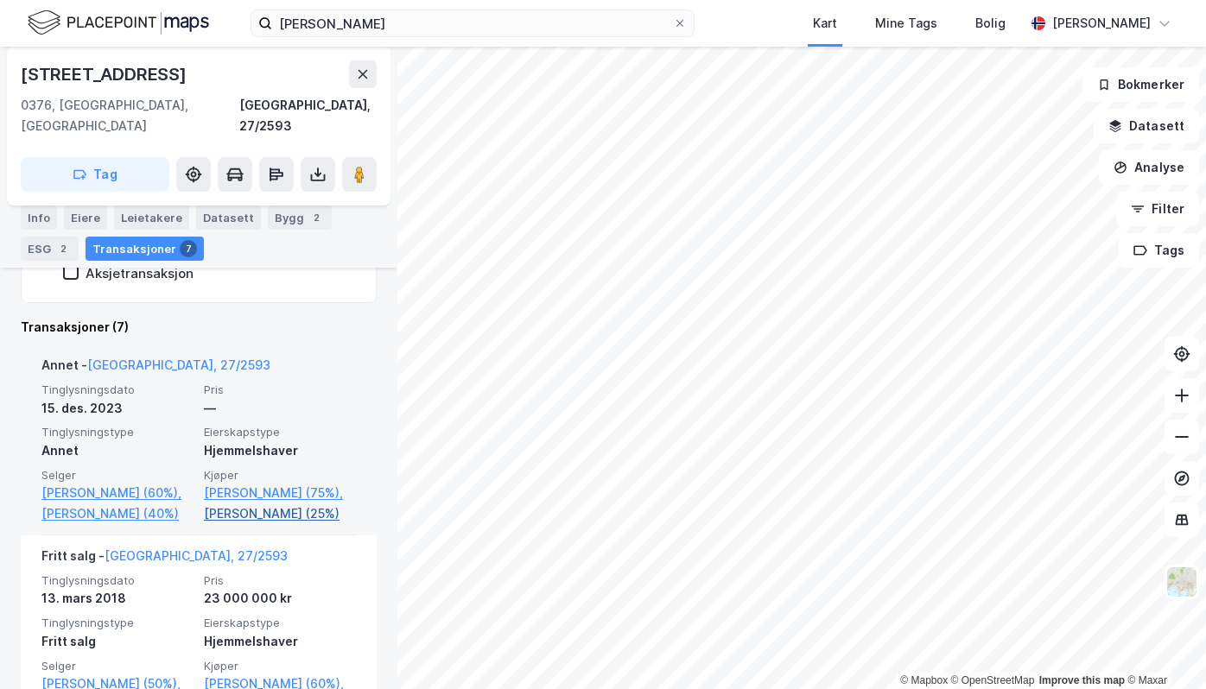
click at [269, 512] on link "[PERSON_NAME] (25%)" at bounding box center [280, 513] width 152 height 21
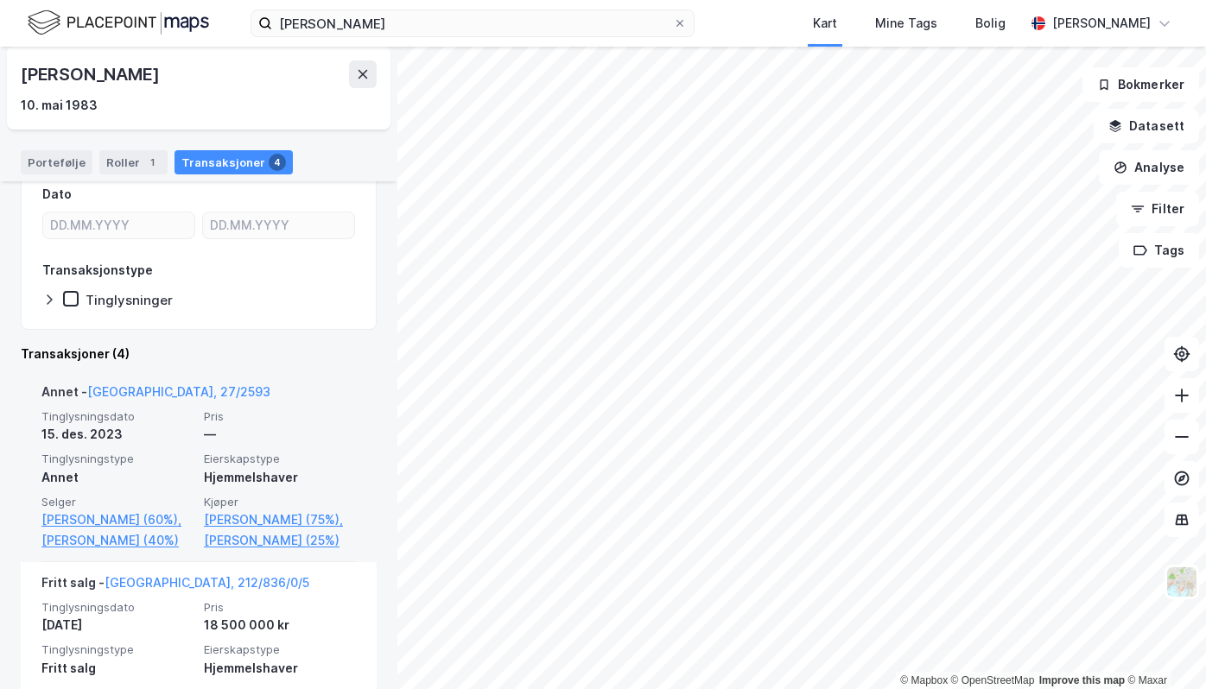
scroll to position [432, 0]
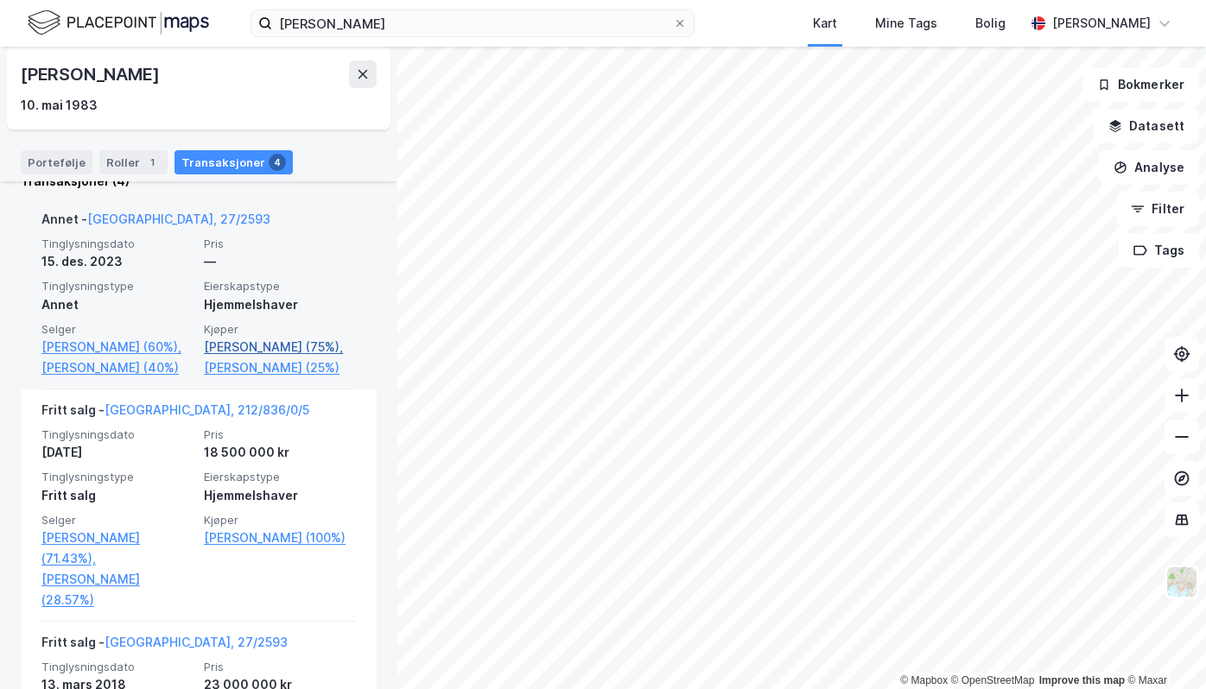
click at [245, 352] on link "[PERSON_NAME] (75%)," at bounding box center [280, 347] width 152 height 21
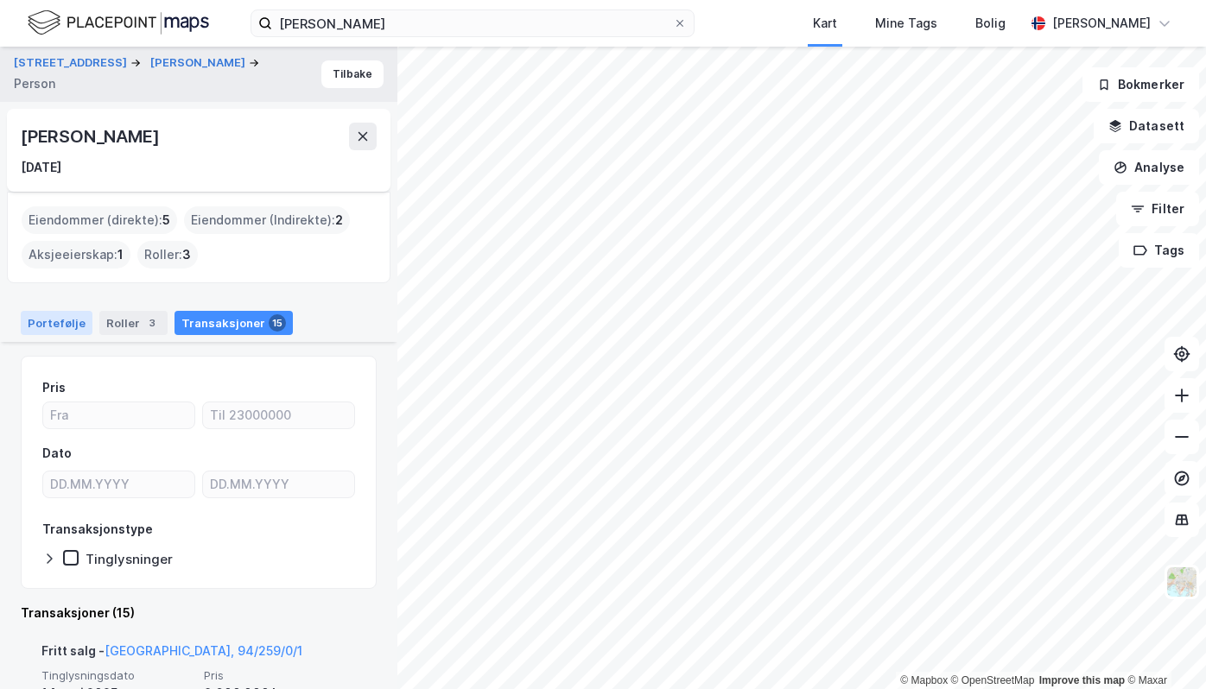
click at [59, 327] on div "Portefølje" at bounding box center [57, 323] width 72 height 24
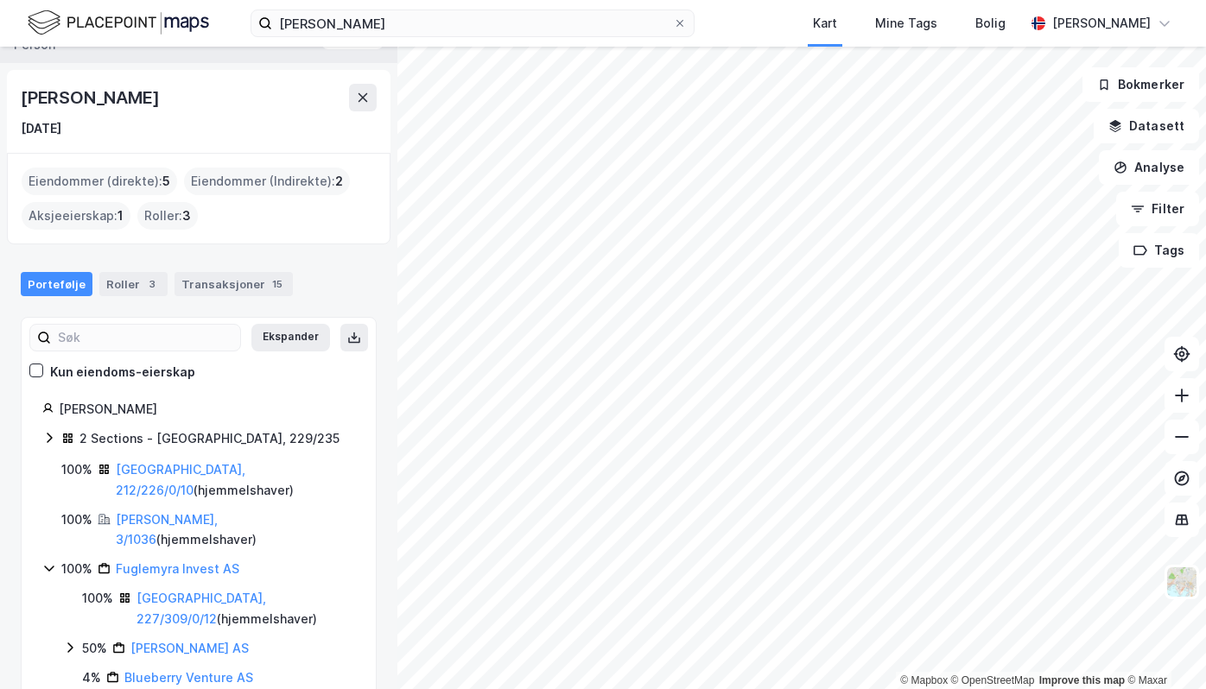
scroll to position [67, 0]
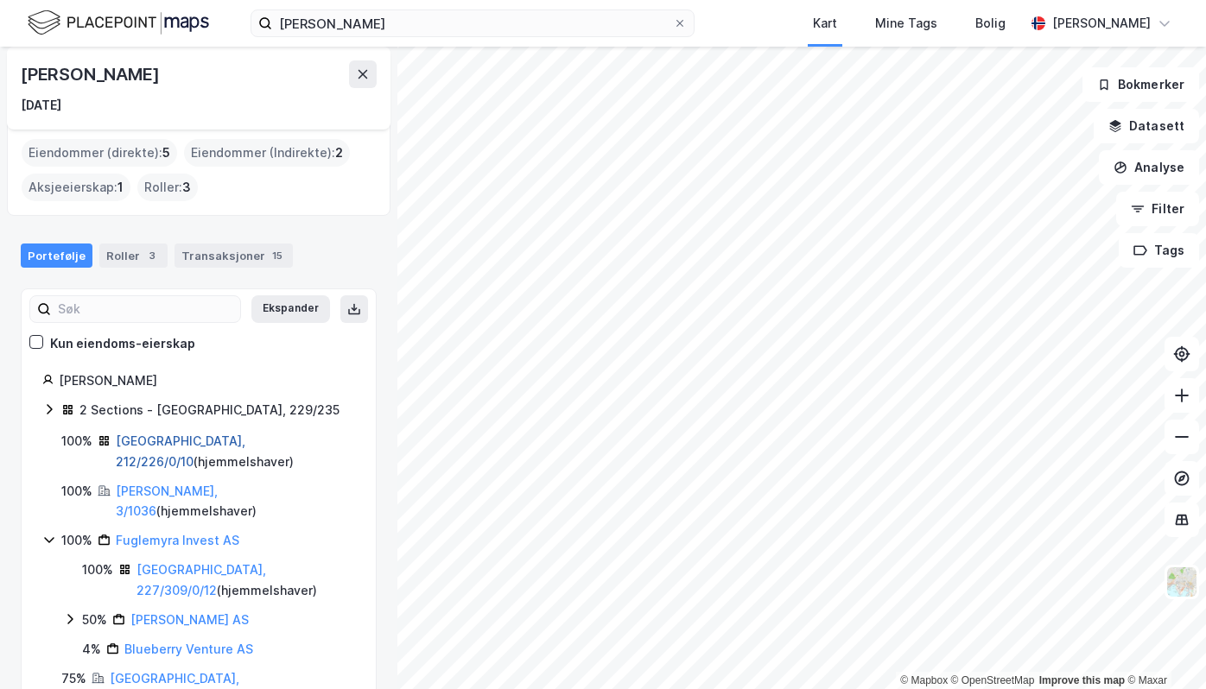
click at [180, 440] on link "[GEOGRAPHIC_DATA], 212/226/0/10" at bounding box center [181, 451] width 130 height 35
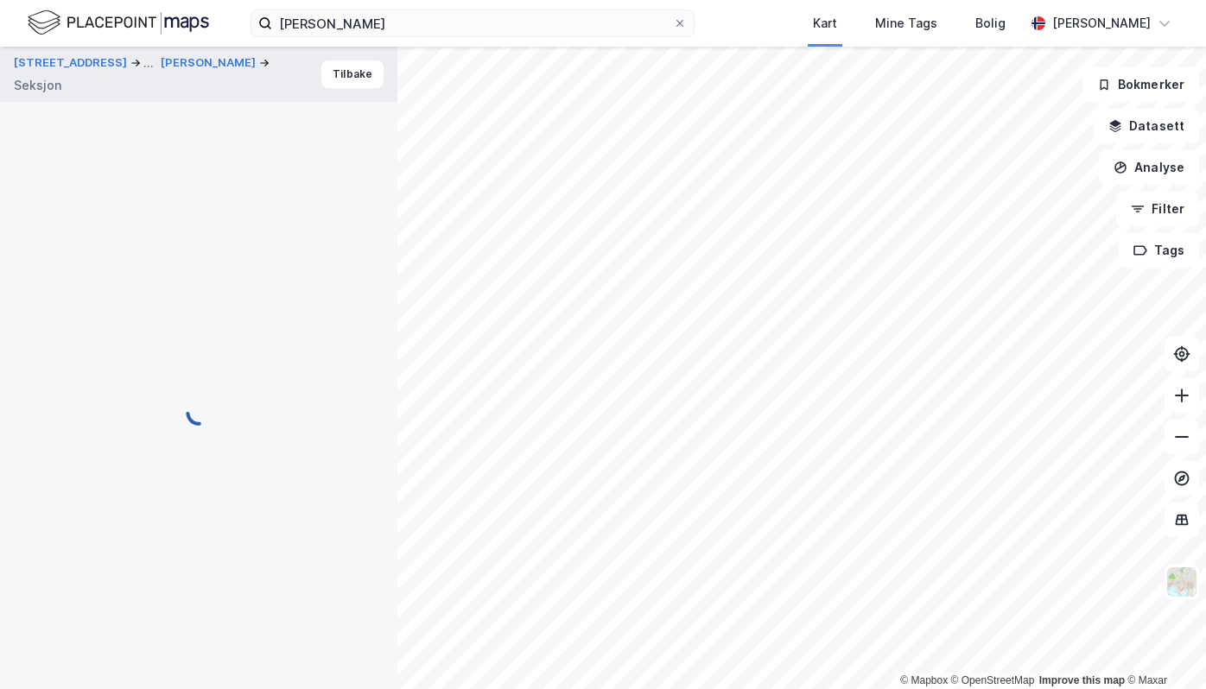
scroll to position [175, 0]
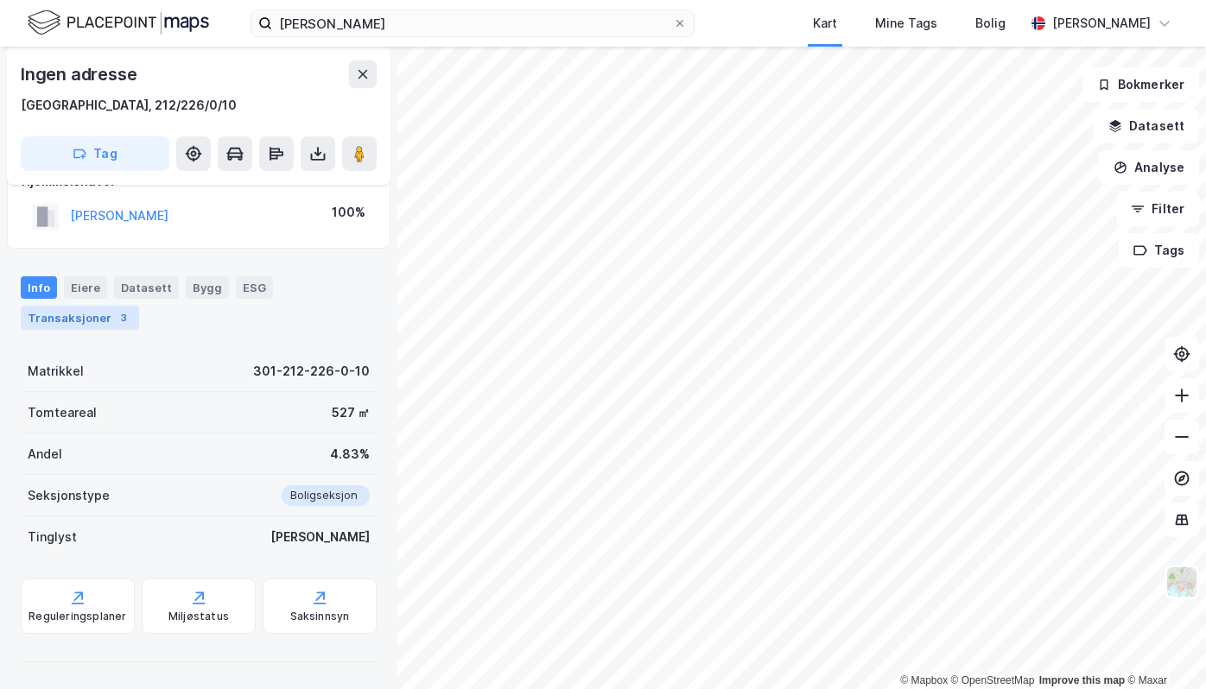
click at [104, 313] on div "Transaksjoner 3" at bounding box center [80, 318] width 118 height 24
